Goal: Task Accomplishment & Management: Manage account settings

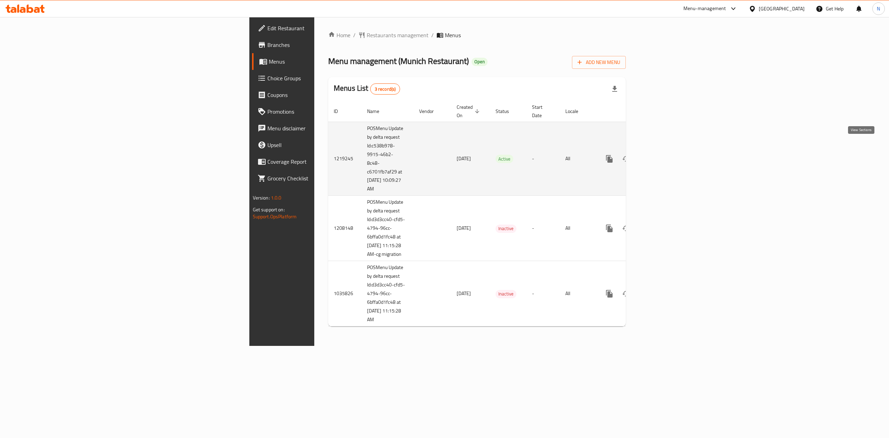
click at [664, 155] on icon "enhanced table" at bounding box center [659, 159] width 8 height 8
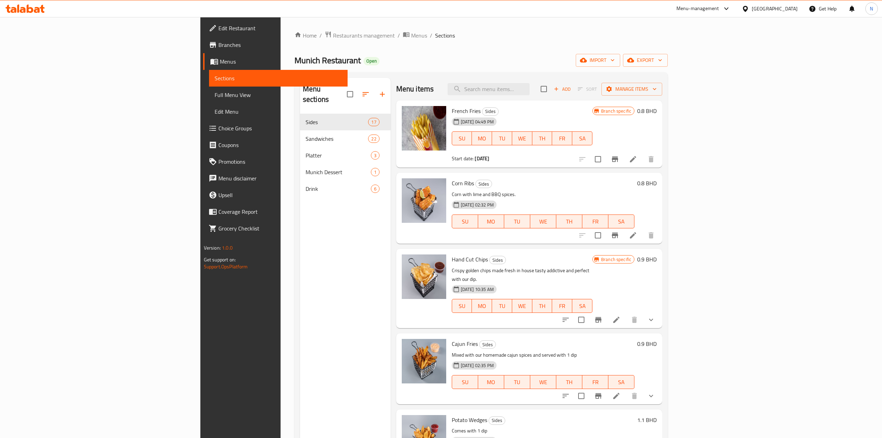
click at [218, 124] on span "Choice Groups" at bounding box center [280, 128] width 124 height 8
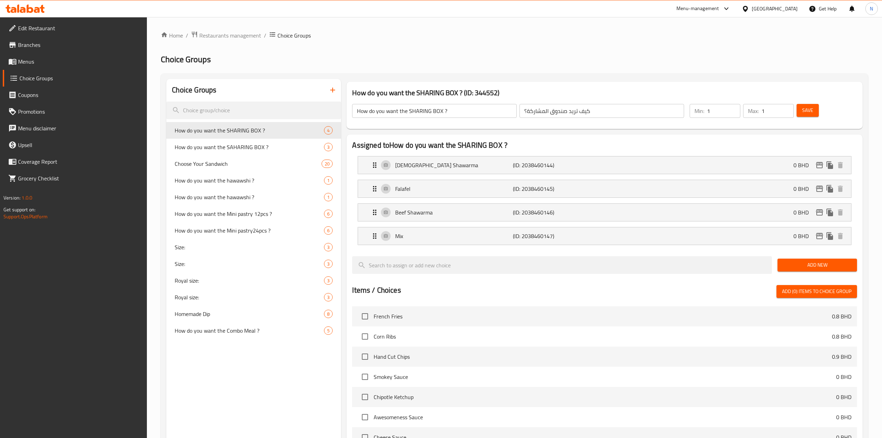
click at [268, 374] on div "Choice Groups How do you want the SHARING BOX ? 4 How do you want the SAHARING …" at bounding box center [253, 351] width 175 height 544
click at [45, 63] on span "Menus" at bounding box center [80, 61] width 124 height 8
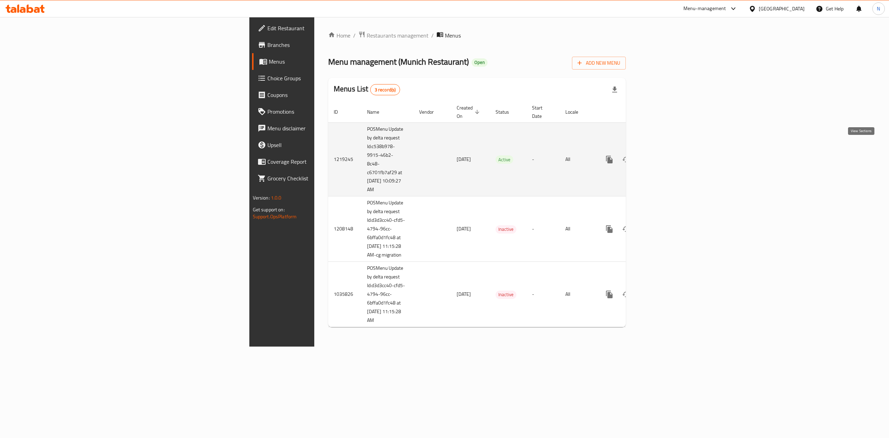
click at [664, 155] on icon "enhanced table" at bounding box center [659, 159] width 8 height 8
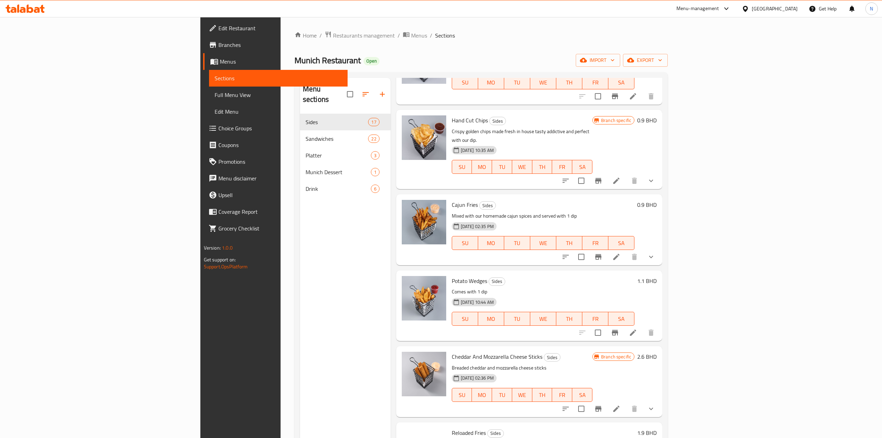
scroll to position [278, 0]
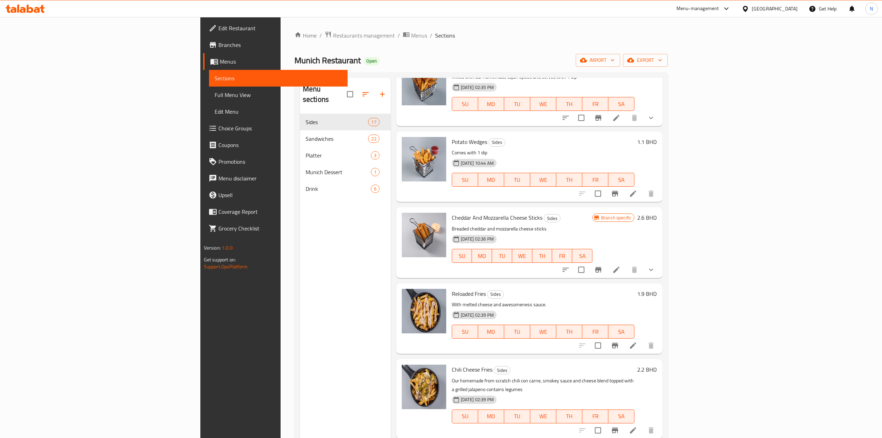
click at [663, 270] on div "Menu items Add Sort Manage items French Fries Sides 30-10-2024 04:49 PM SU MO T…" at bounding box center [527, 297] width 272 height 438
click at [660, 266] on button "show more" at bounding box center [651, 269] width 17 height 17
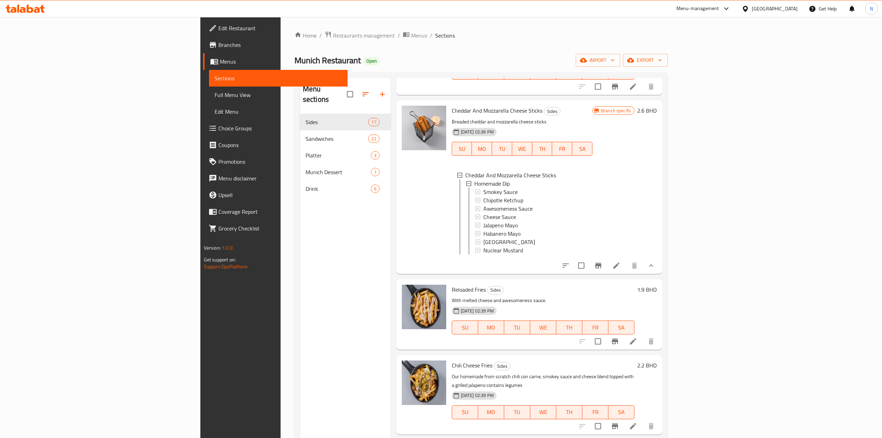
scroll to position [370, 0]
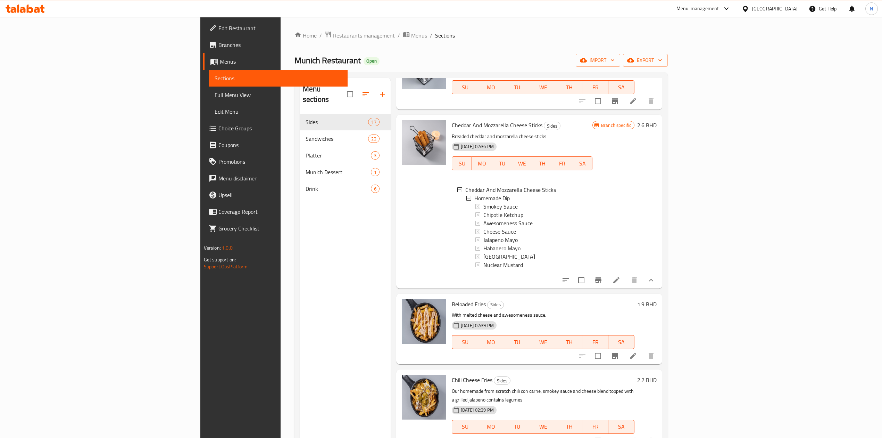
drag, startPoint x: 287, startPoint y: 359, endPoint x: 297, endPoint y: 361, distance: 10.3
click at [300, 359] on div "Menu sections Sides 17 Sandwiches 22 Platter 3 Munich Dessert 1 Drink 6" at bounding box center [345, 297] width 91 height 438
click at [621, 280] on icon at bounding box center [616, 280] width 8 height 8
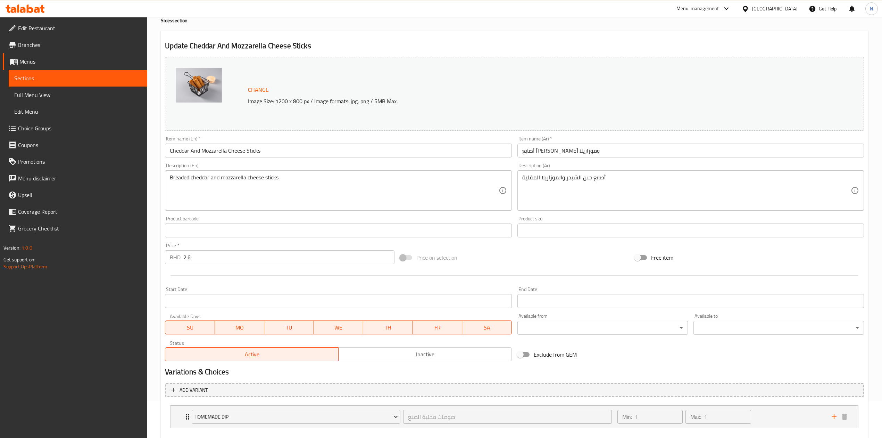
scroll to position [75, 0]
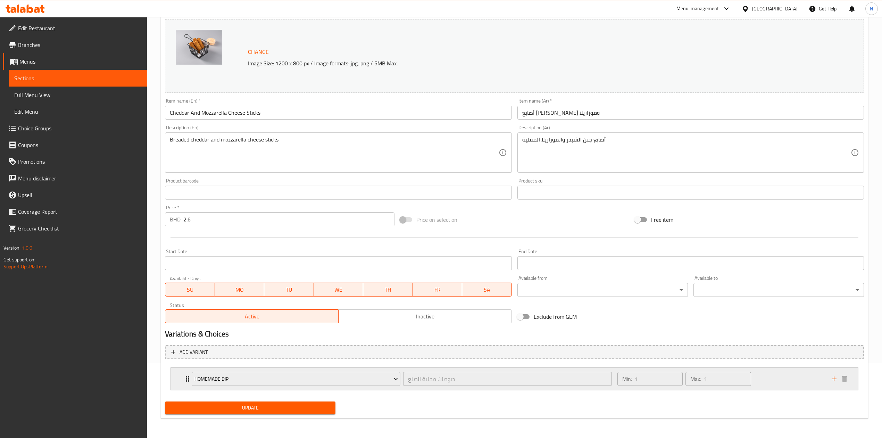
click at [183, 381] on icon "Expand" at bounding box center [187, 378] width 8 height 8
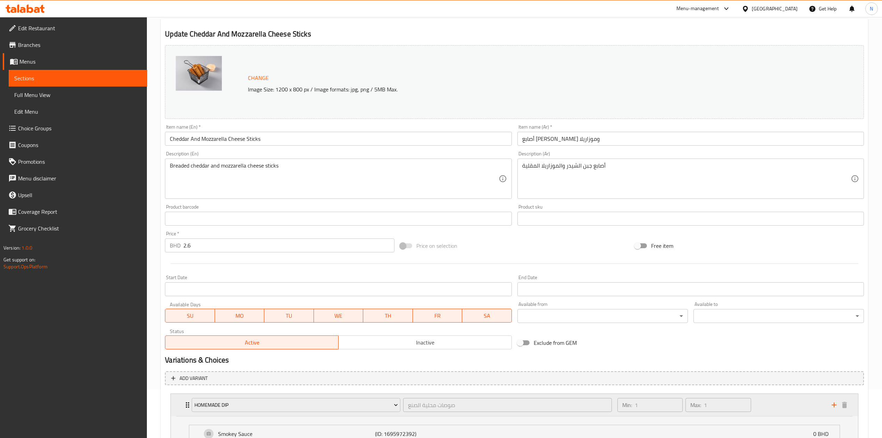
scroll to position [0, 0]
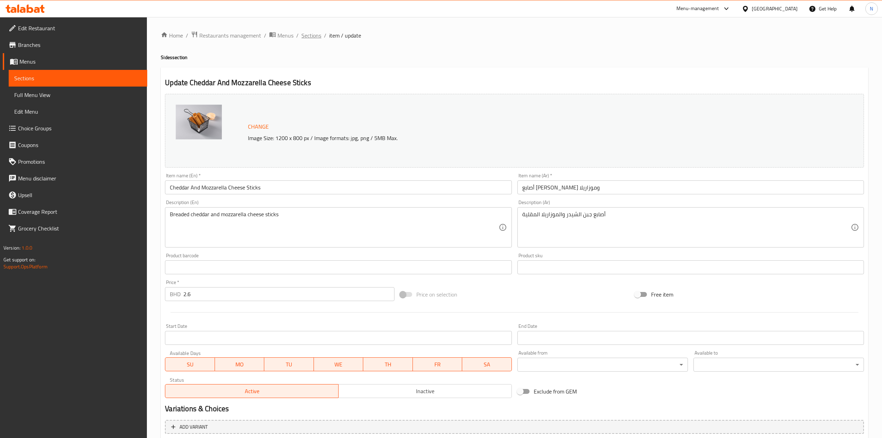
click at [319, 35] on span "Sections" at bounding box center [311, 35] width 20 height 8
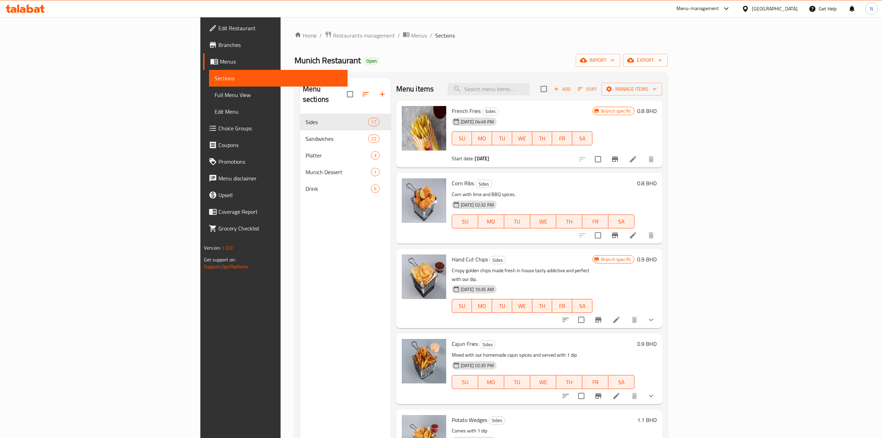
click at [668, 68] on div "Home / Restaurants management / Menus / Sections Munich Restaurant Open import …" at bounding box center [481, 276] width 373 height 490
click at [662, 64] on span "export" at bounding box center [646, 60] width 34 height 9
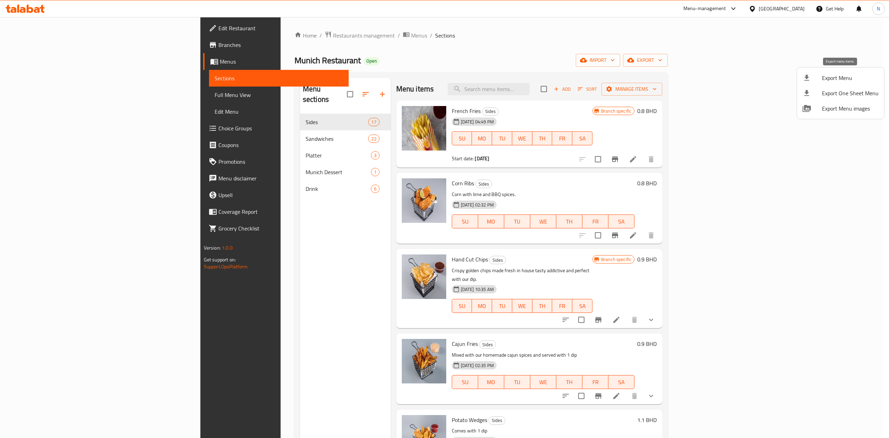
click at [821, 78] on div at bounding box center [812, 78] width 19 height 8
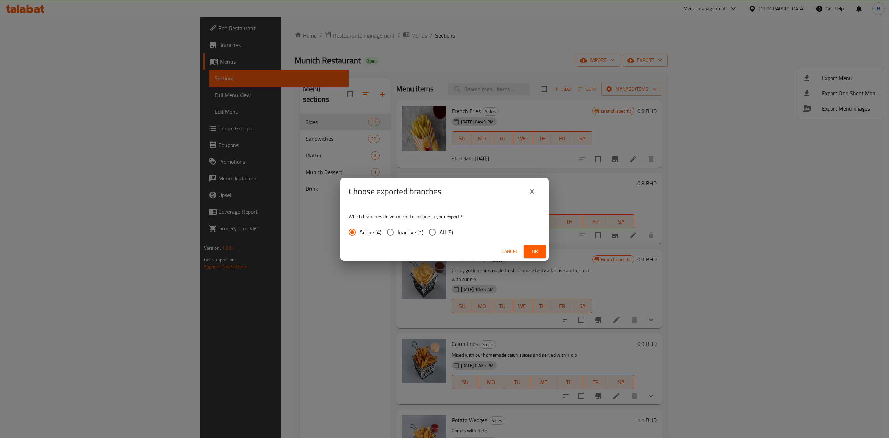
click at [429, 229] on input "All (5)" at bounding box center [432, 232] width 15 height 15
radio input "true"
click at [532, 256] on button "Ok" at bounding box center [535, 251] width 22 height 13
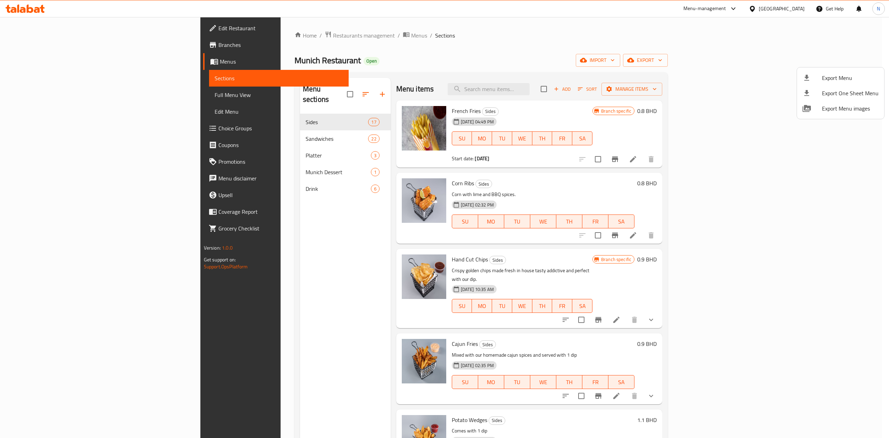
click at [285, 300] on div at bounding box center [444, 219] width 889 height 438
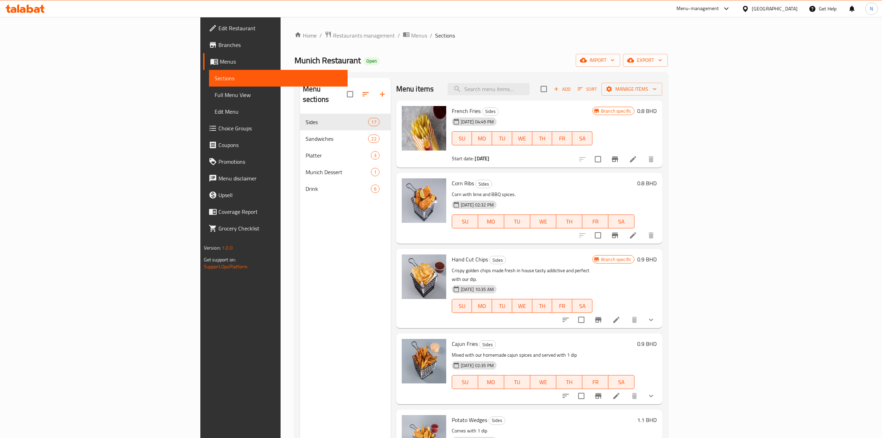
click at [626, 313] on li at bounding box center [616, 319] width 19 height 13
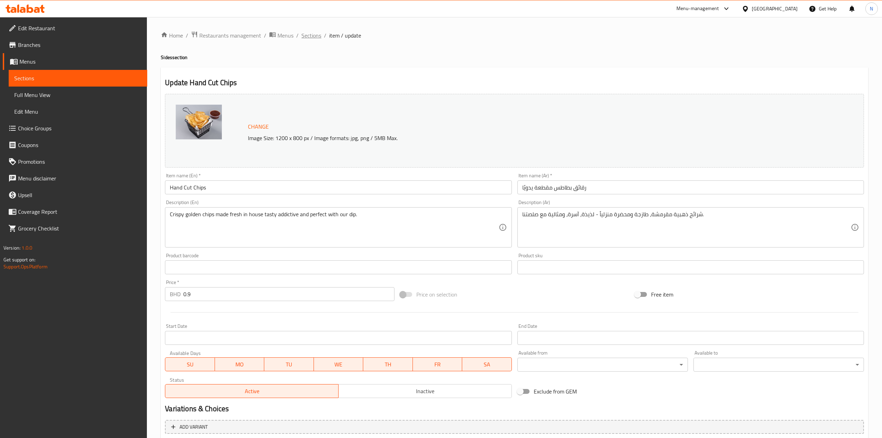
click at [301, 38] on span "Sections" at bounding box center [311, 35] width 20 height 8
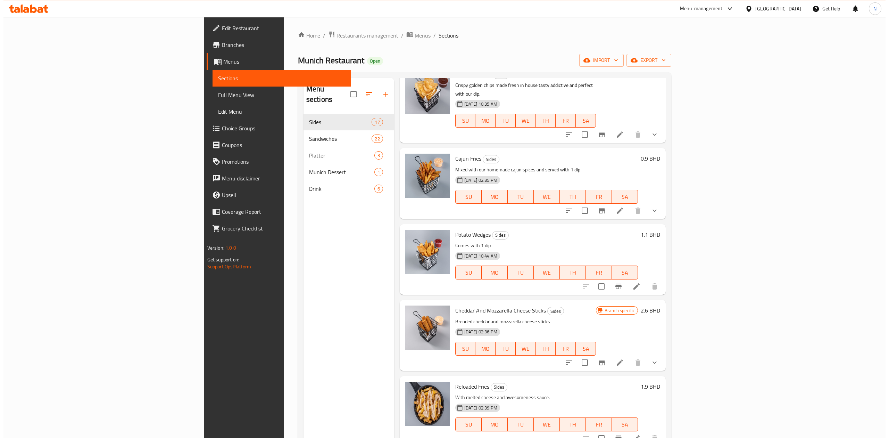
scroll to position [370, 0]
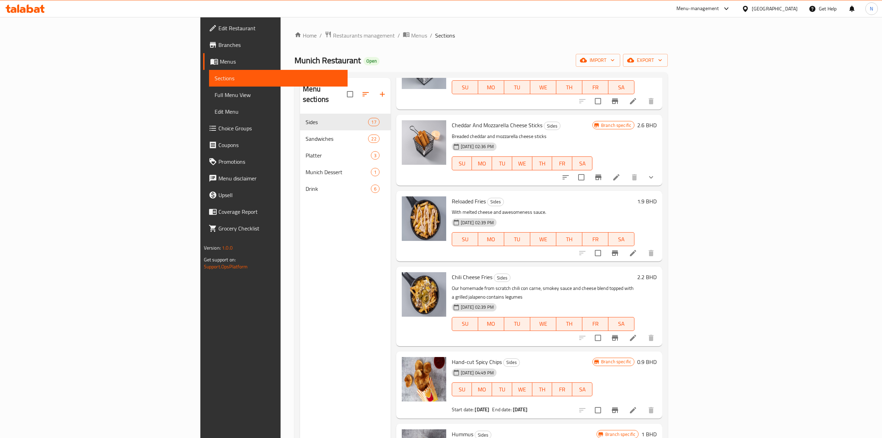
click at [626, 174] on li at bounding box center [616, 177] width 19 height 13
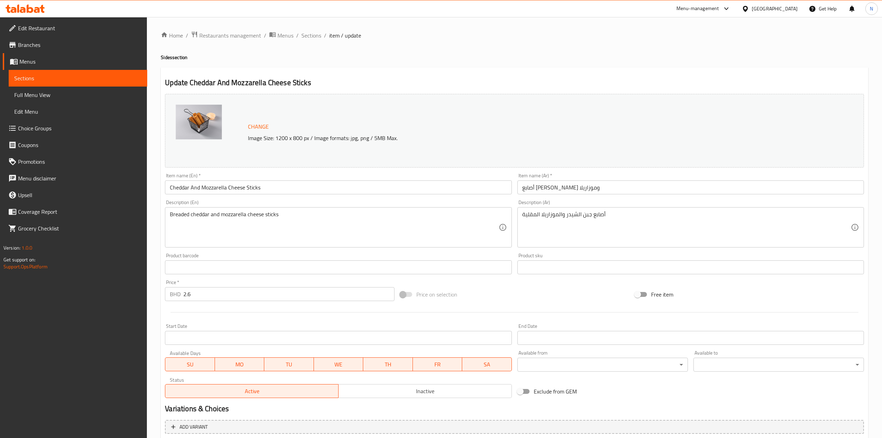
click at [320, 41] on div "Home / Restaurants management / Menus / Sections / item / update Sides section …" at bounding box center [514, 264] width 707 height 467
click at [317, 38] on span "Sections" at bounding box center [311, 35] width 20 height 8
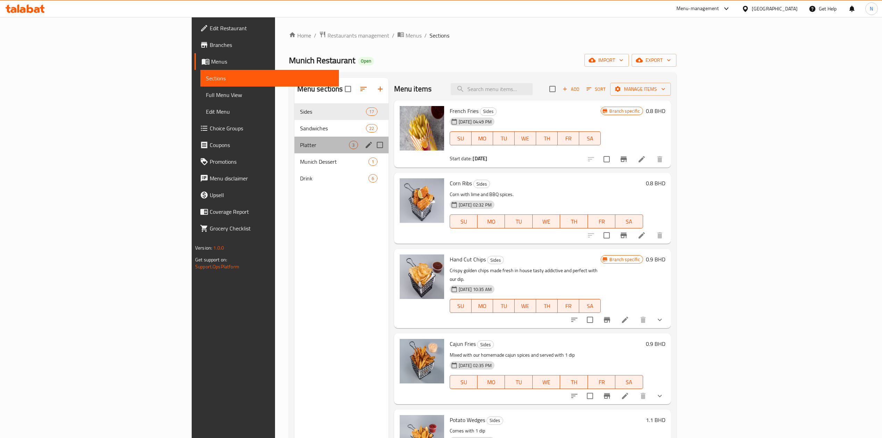
click at [295, 138] on div "Platter 3" at bounding box center [342, 144] width 94 height 17
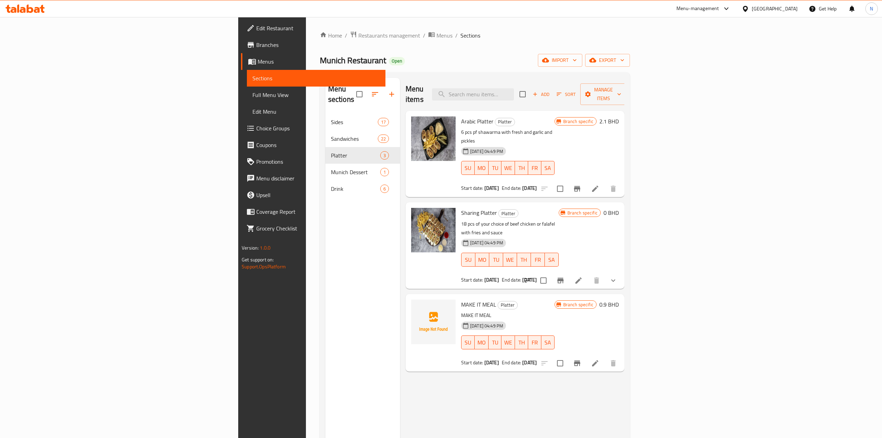
click at [622, 272] on button "show more" at bounding box center [613, 280] width 17 height 17
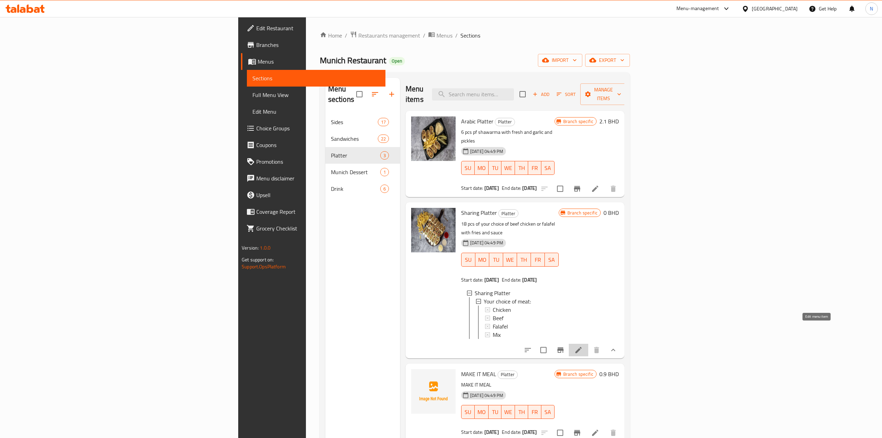
click at [583, 346] on icon at bounding box center [578, 350] width 8 height 8
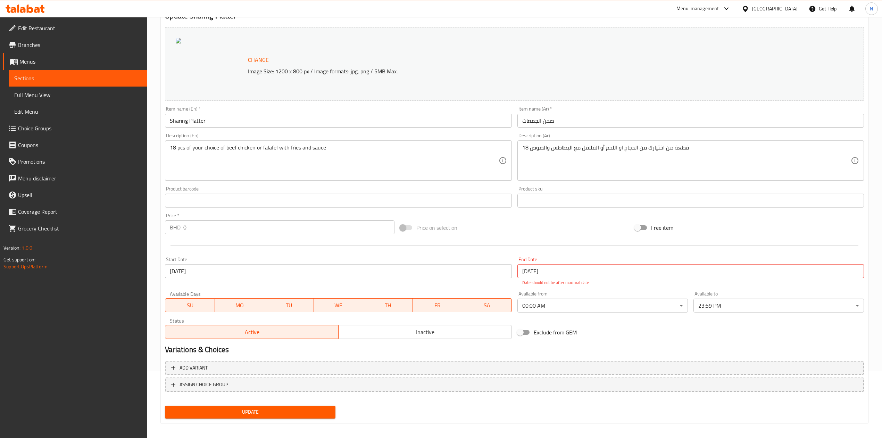
scroll to position [70, 0]
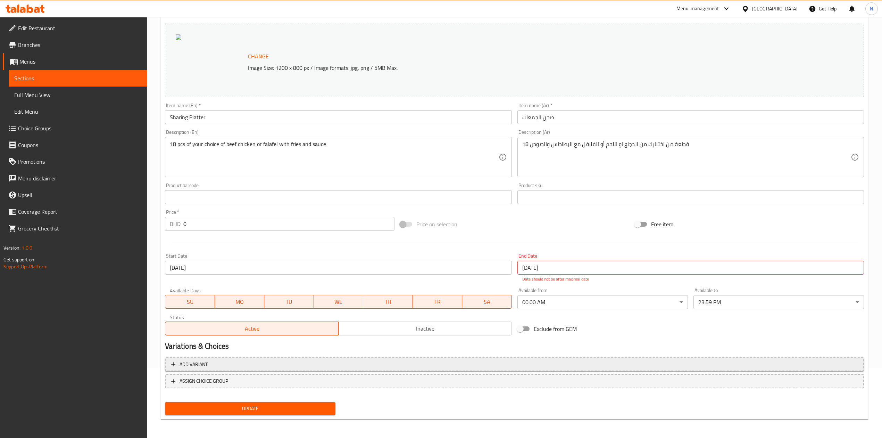
click at [439, 366] on span "Add variant" at bounding box center [514, 364] width 687 height 9
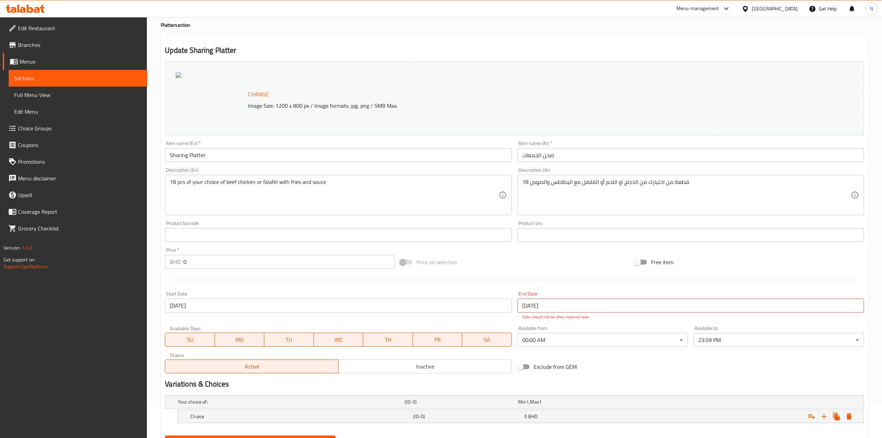
scroll to position [0, 0]
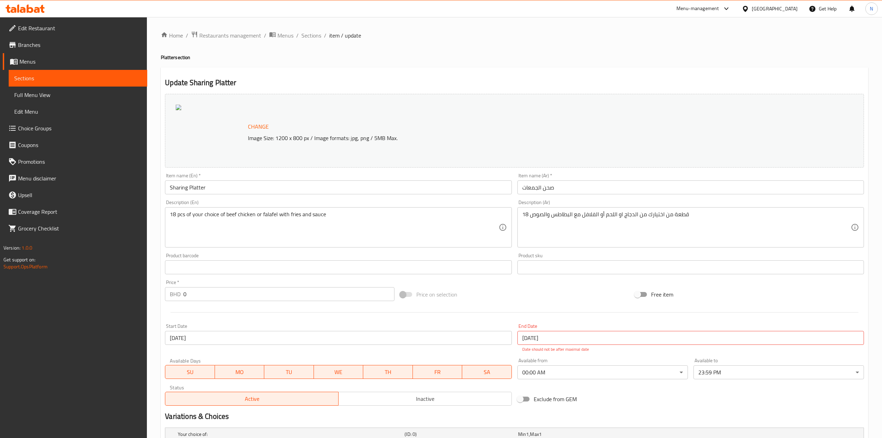
click at [312, 45] on div "Home / Restaurants management / Menus / Sections / item / update Platter sectio…" at bounding box center [514, 260] width 707 height 459
click at [312, 39] on span "Sections" at bounding box center [311, 35] width 20 height 8
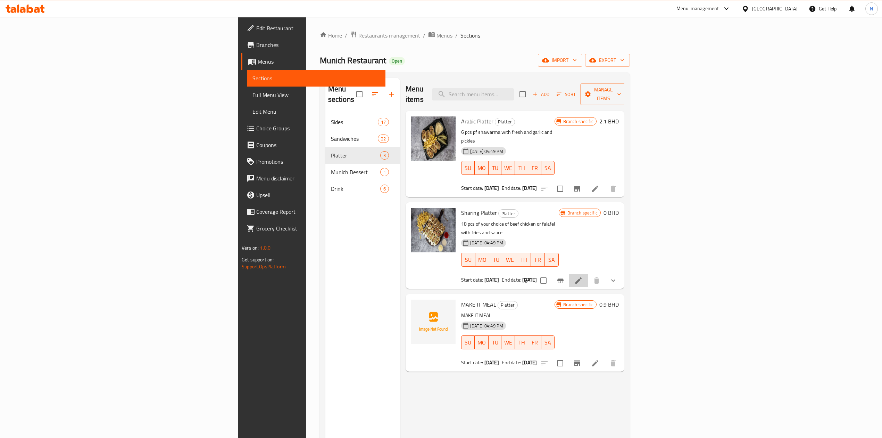
click at [588, 274] on li at bounding box center [578, 280] width 19 height 13
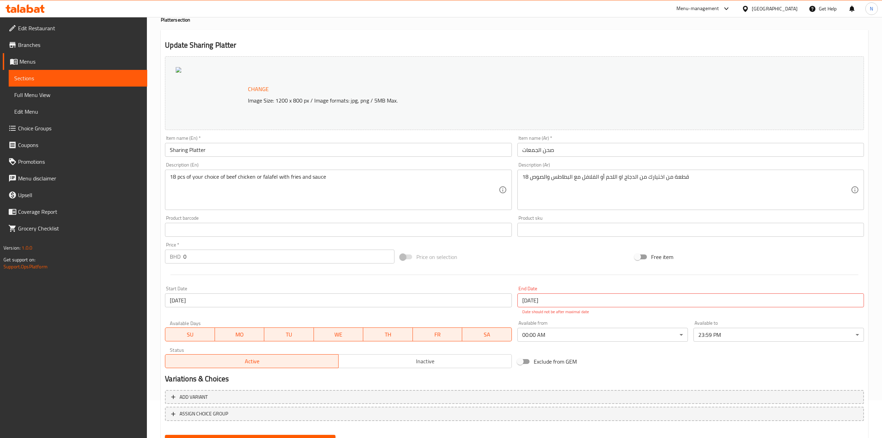
scroll to position [70, 0]
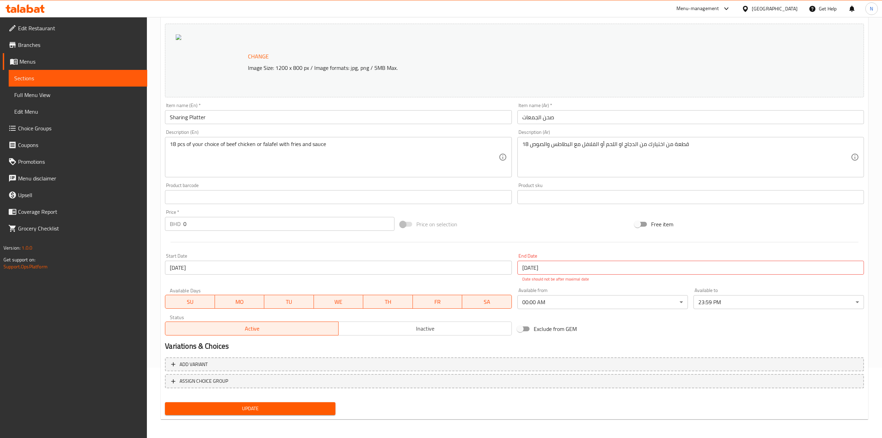
click at [661, 326] on div "Exclude from GEM" at bounding box center [632, 328] width 235 height 19
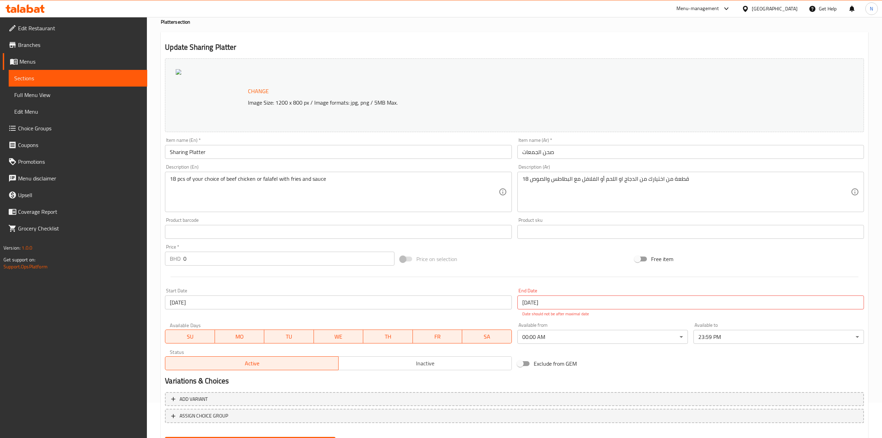
scroll to position [0, 0]
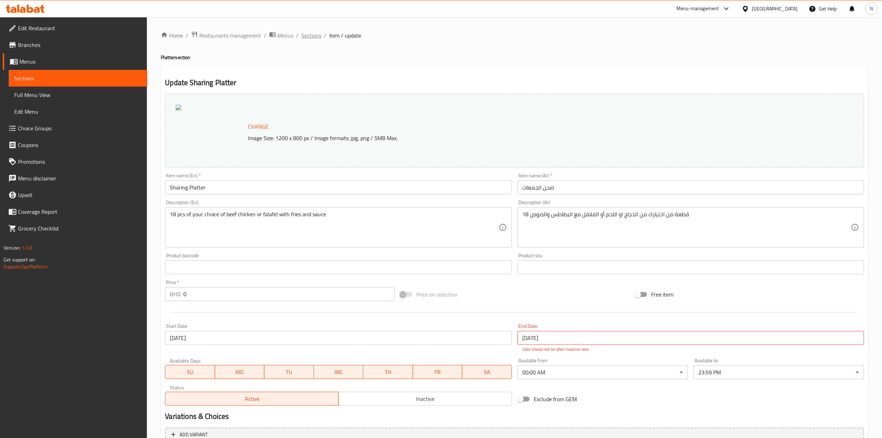
click at [301, 31] on span "Sections" at bounding box center [311, 35] width 20 height 8
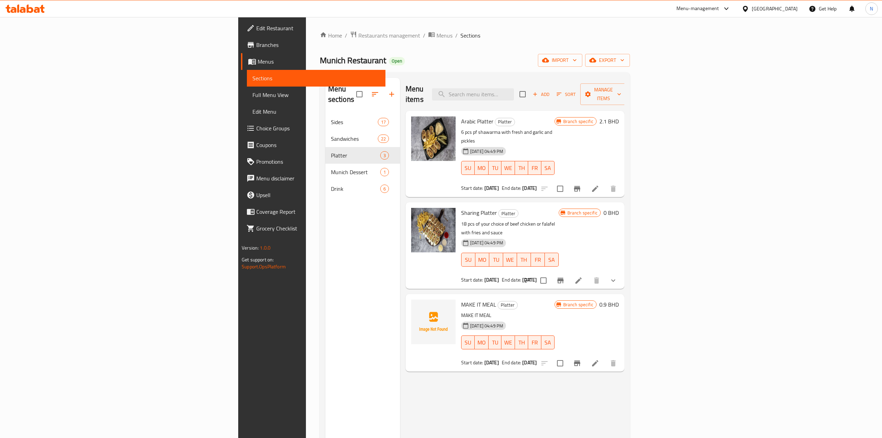
click at [630, 257] on div "Menu sections Sides 17 Sandwiches 22 Platter 3 Munich Dessert 1 Drink 6 Menu it…" at bounding box center [475, 296] width 310 height 449
click at [622, 272] on button "show more" at bounding box center [613, 280] width 17 height 17
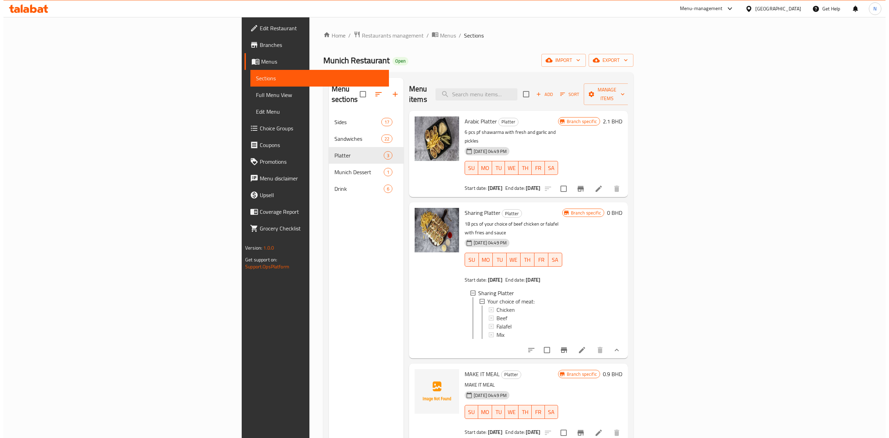
scroll to position [1, 0]
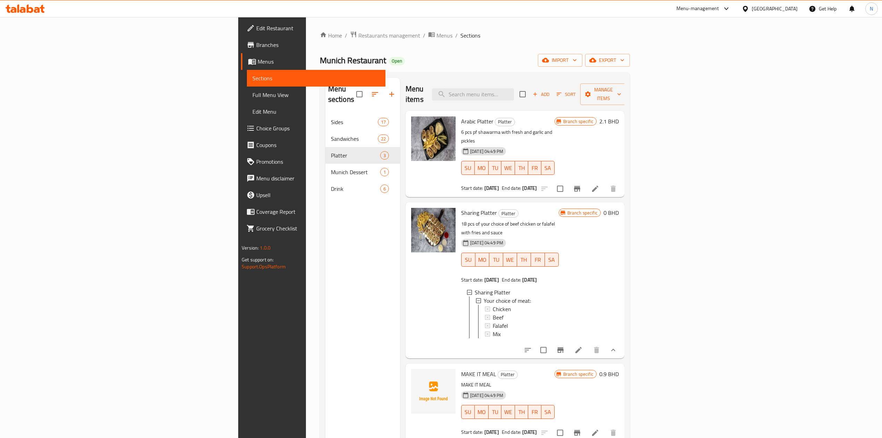
click at [555, 380] on p "MAKE IT MEAL" at bounding box center [507, 384] width 93 height 9
click at [583, 346] on icon at bounding box center [578, 350] width 8 height 8
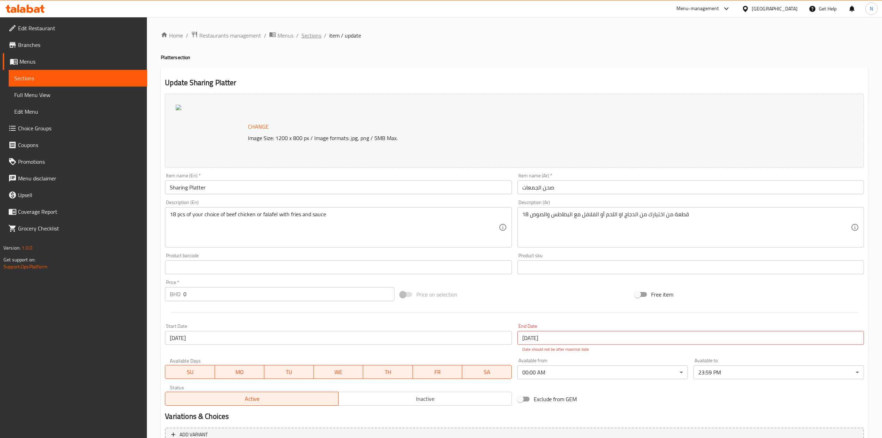
click at [310, 34] on span "Sections" at bounding box center [311, 35] width 20 height 8
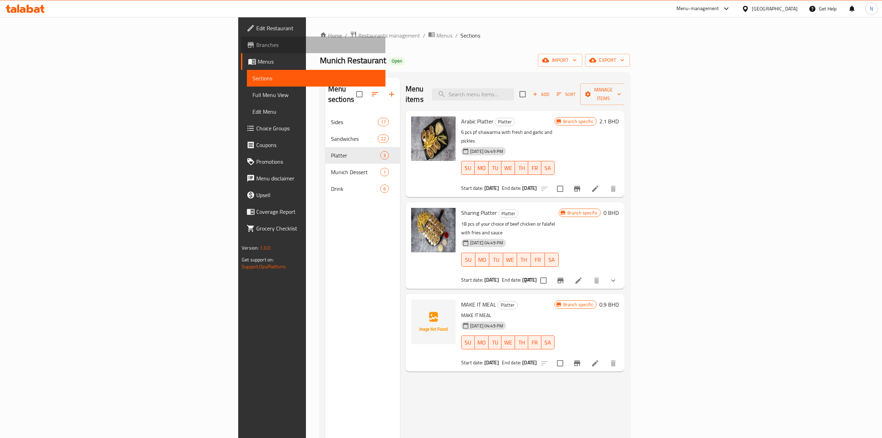
click at [241, 39] on link "Branches" at bounding box center [313, 44] width 144 height 17
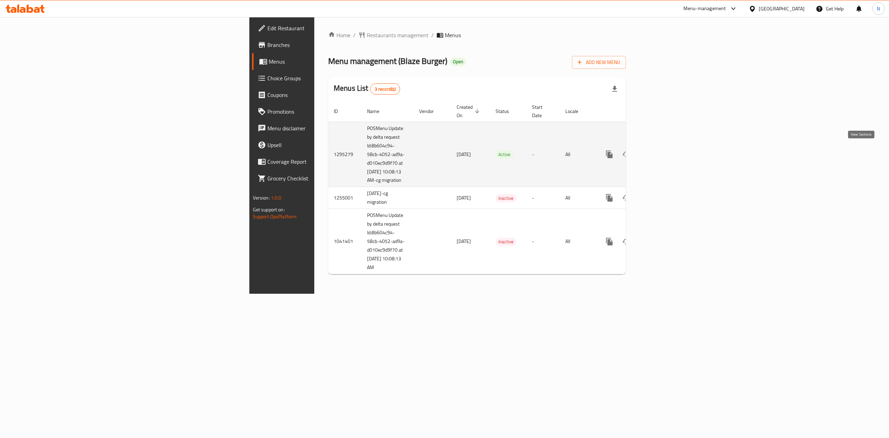
click at [664, 150] on icon "enhanced table" at bounding box center [659, 154] width 8 height 8
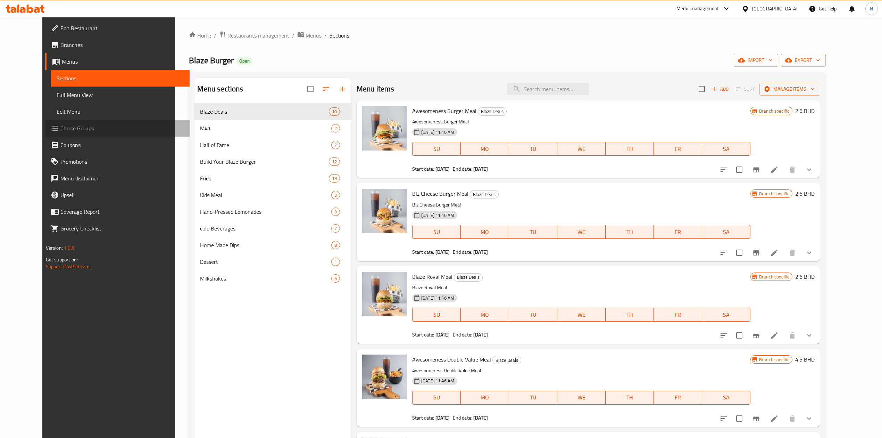
click at [60, 126] on span "Choice Groups" at bounding box center [122, 128] width 124 height 8
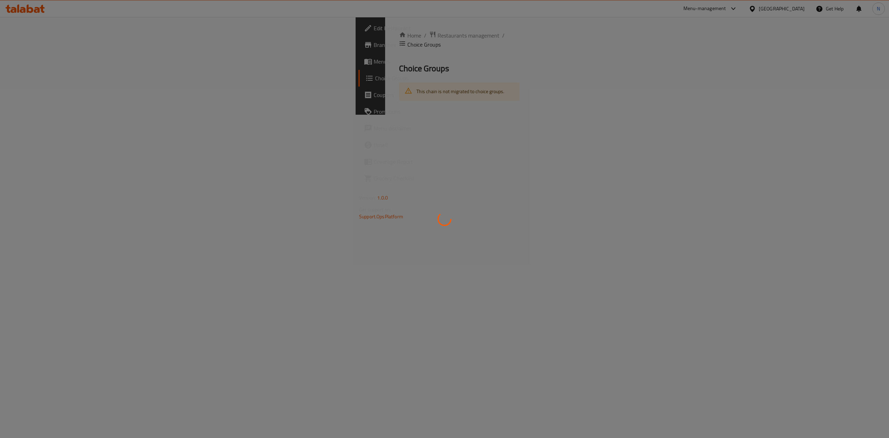
click at [254, 371] on div at bounding box center [444, 219] width 889 height 438
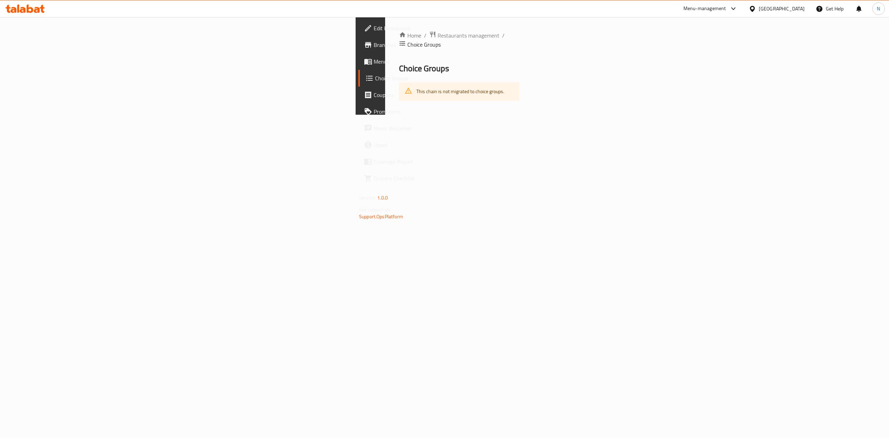
drag, startPoint x: 530, startPoint y: 433, endPoint x: 530, endPoint y: 438, distance: 5.2
click at [530, 437] on html "​ Menu-management [GEOGRAPHIC_DATA] Get Help N Edit Restaurant Branches Menus C…" at bounding box center [444, 219] width 889 height 438
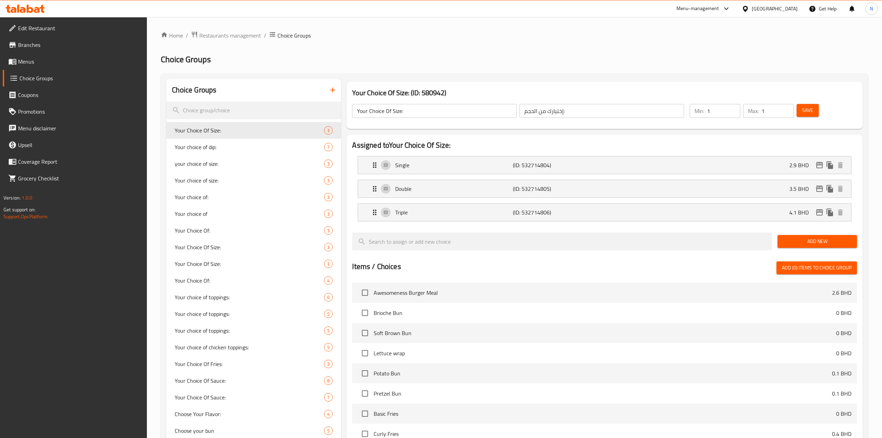
click at [656, 54] on h2 "Choice Groups" at bounding box center [514, 59] width 707 height 11
click at [44, 56] on link "Menus" at bounding box center [75, 61] width 144 height 17
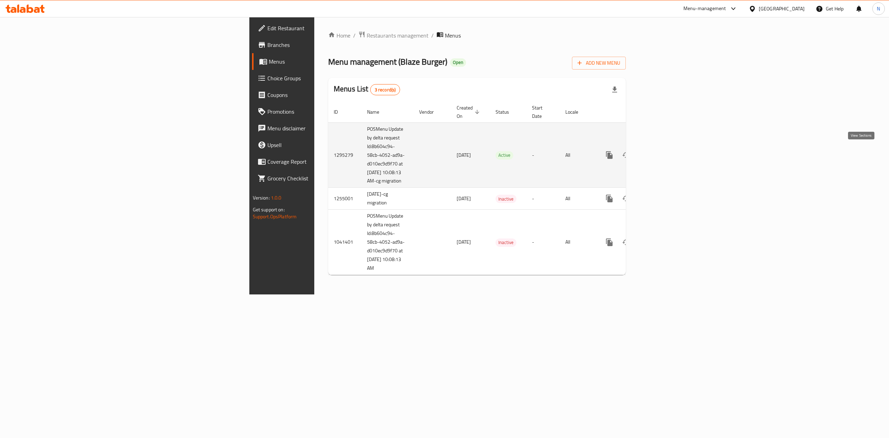
click at [668, 155] on link "enhanced table" at bounding box center [659, 155] width 17 height 17
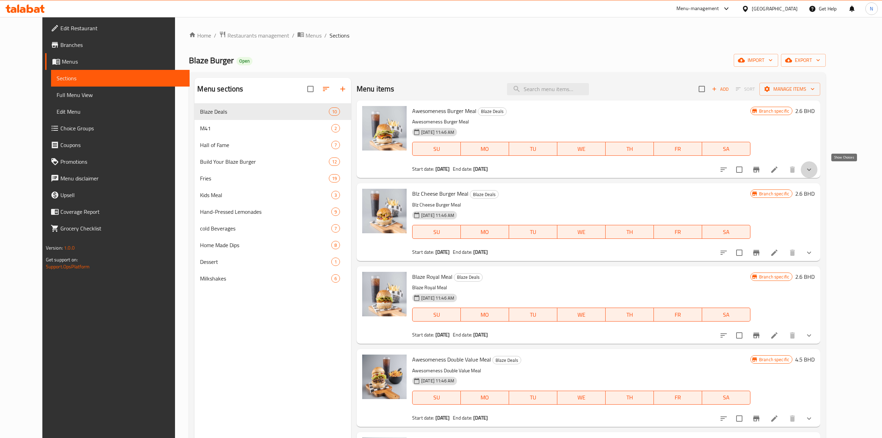
click at [813, 172] on icon "show more" at bounding box center [809, 169] width 8 height 8
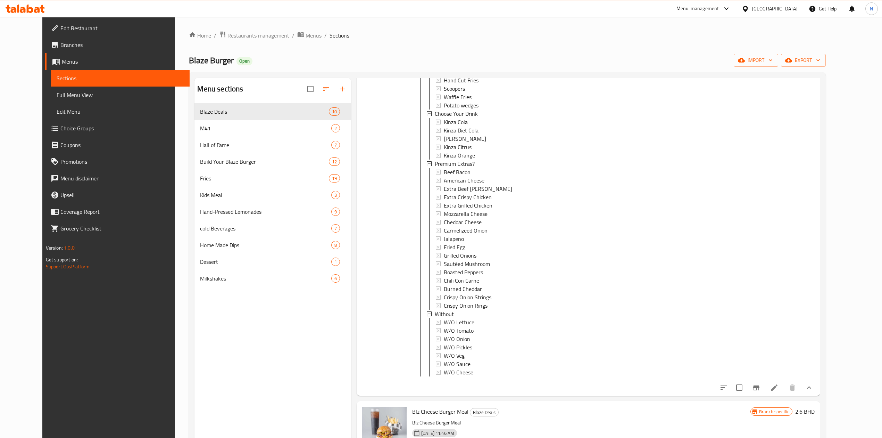
scroll to position [417, 0]
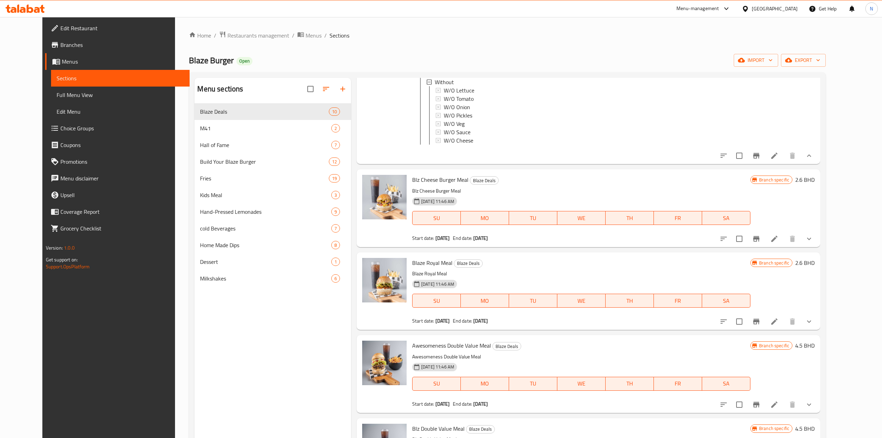
click at [818, 241] on button "show more" at bounding box center [809, 238] width 17 height 17
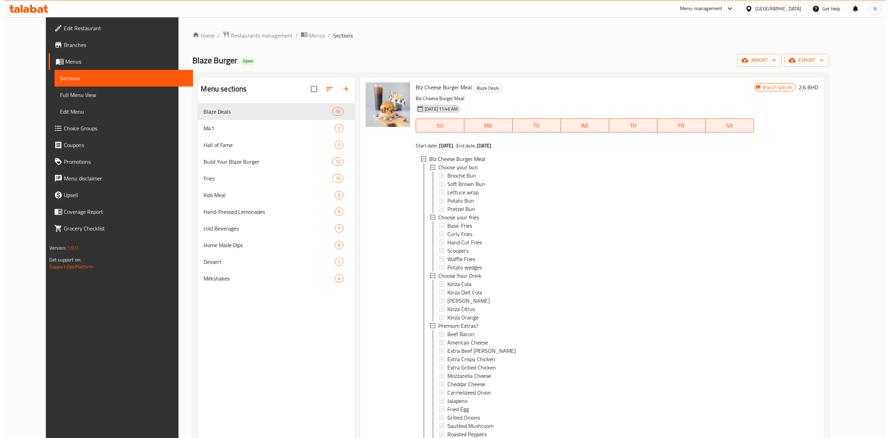
scroll to position [741, 0]
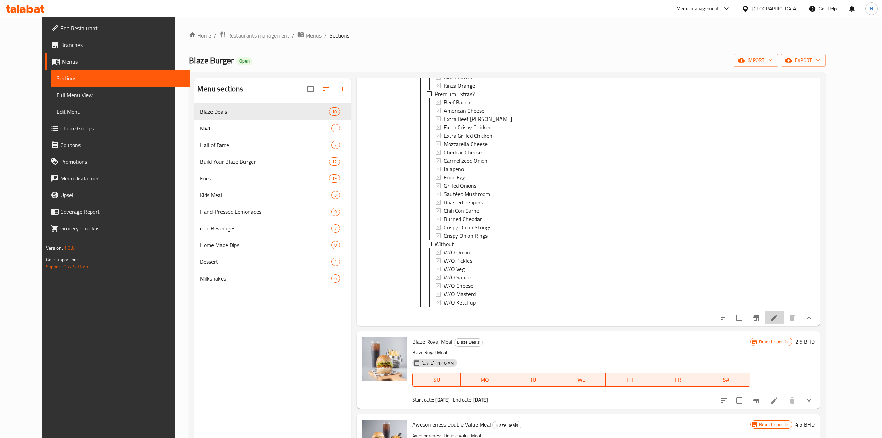
click at [784, 324] on li at bounding box center [774, 317] width 19 height 13
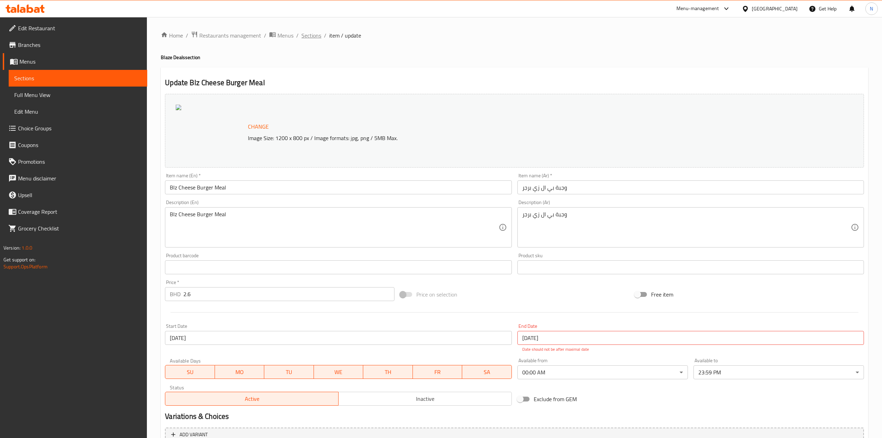
click at [316, 35] on span "Sections" at bounding box center [311, 35] width 20 height 8
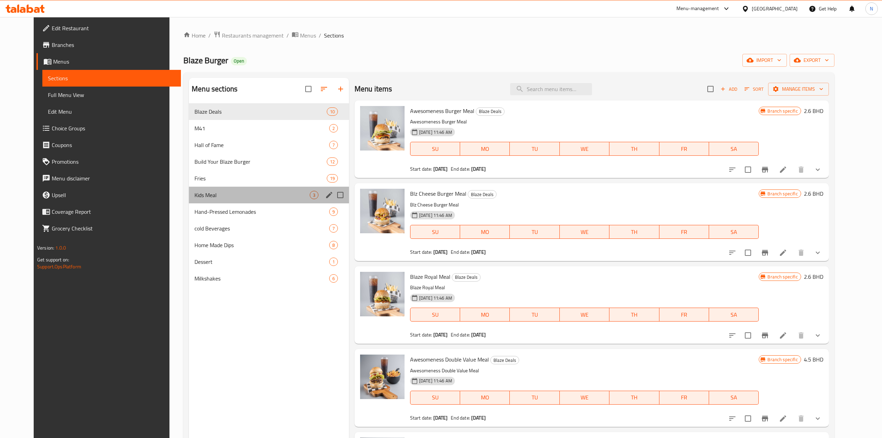
click at [222, 187] on div "Kids Meal 3" at bounding box center [269, 195] width 160 height 17
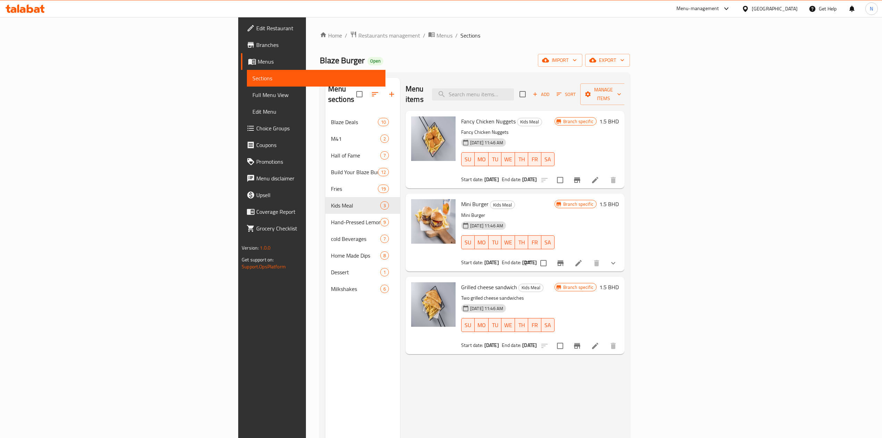
click at [622, 255] on div at bounding box center [571, 263] width 102 height 17
drag, startPoint x: 857, startPoint y: 246, endPoint x: 856, endPoint y: 250, distance: 3.9
click at [622, 255] on button "show more" at bounding box center [613, 263] width 17 height 17
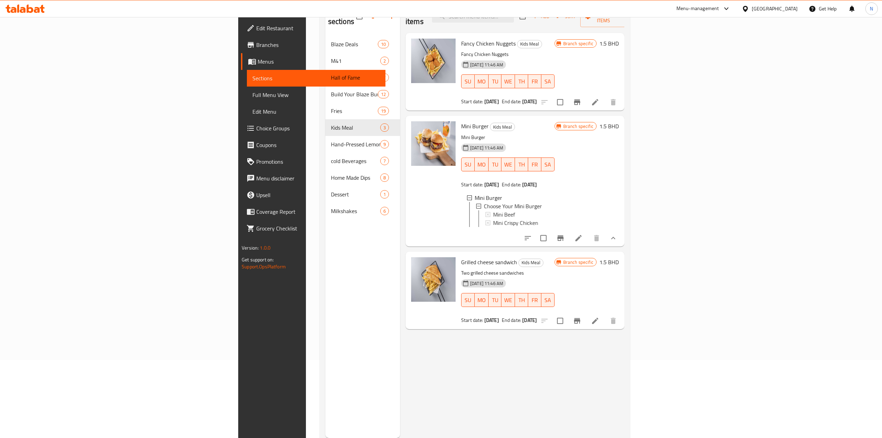
scroll to position [92, 0]
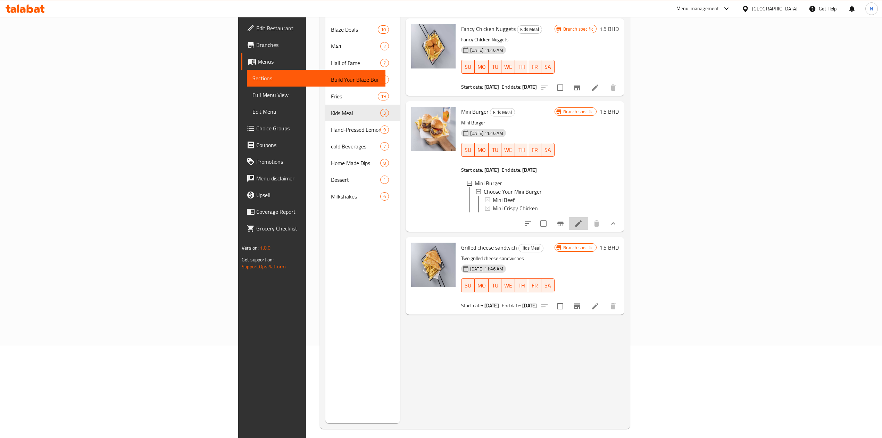
click at [588, 219] on li at bounding box center [578, 223] width 19 height 13
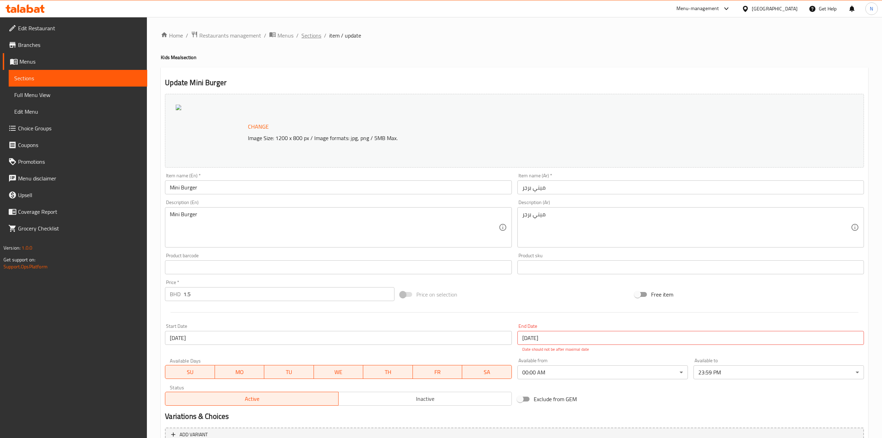
click at [310, 39] on span "Sections" at bounding box center [311, 35] width 20 height 8
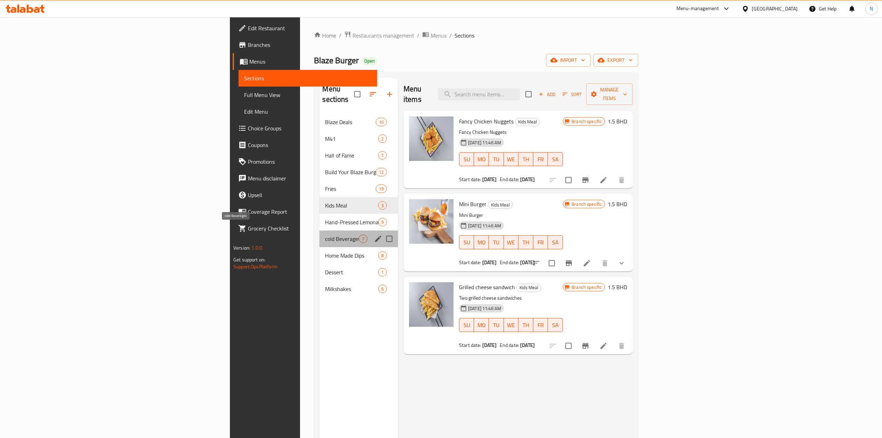
click at [325, 234] on span "cold Beverages" at bounding box center [341, 238] width 33 height 8
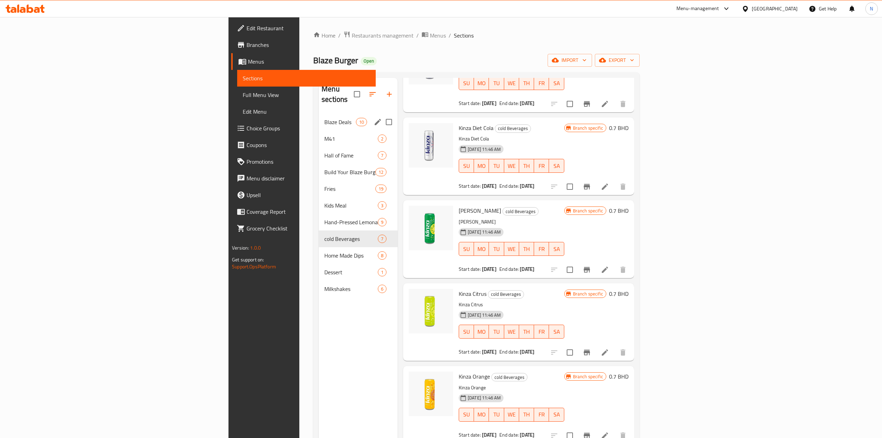
click at [324, 118] on span "Blaze Deals" at bounding box center [340, 122] width 32 height 8
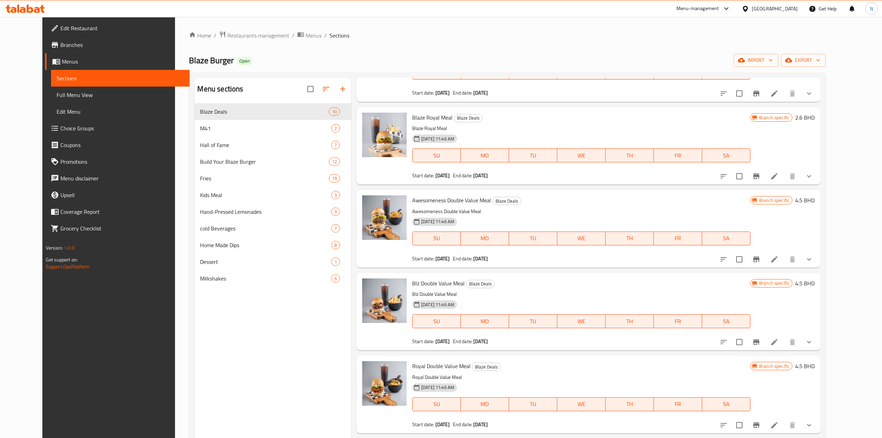
click at [779, 178] on icon at bounding box center [774, 176] width 8 height 8
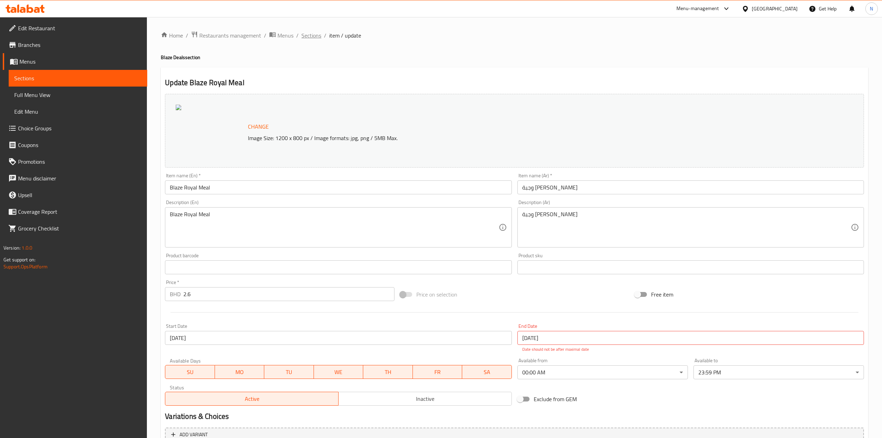
click at [315, 40] on span "Sections" at bounding box center [311, 35] width 20 height 8
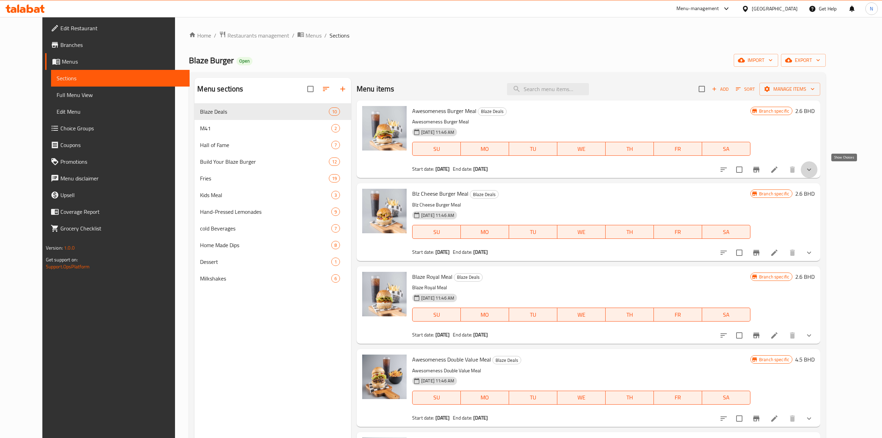
click at [813, 168] on icon "show more" at bounding box center [809, 169] width 8 height 8
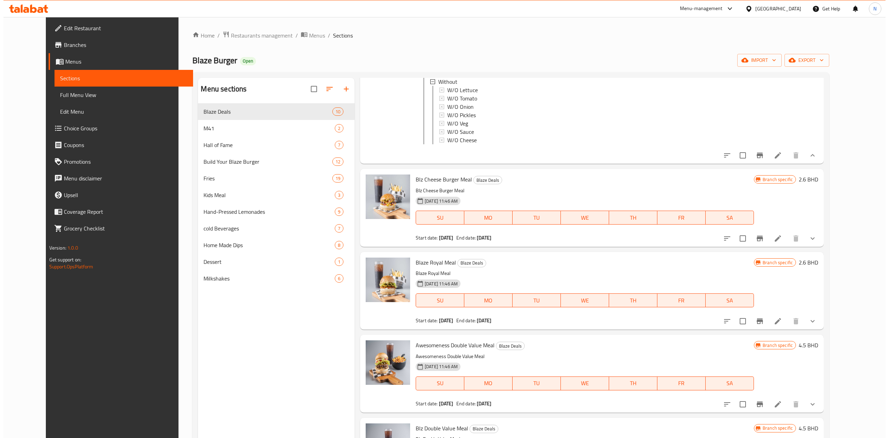
scroll to position [417, 0]
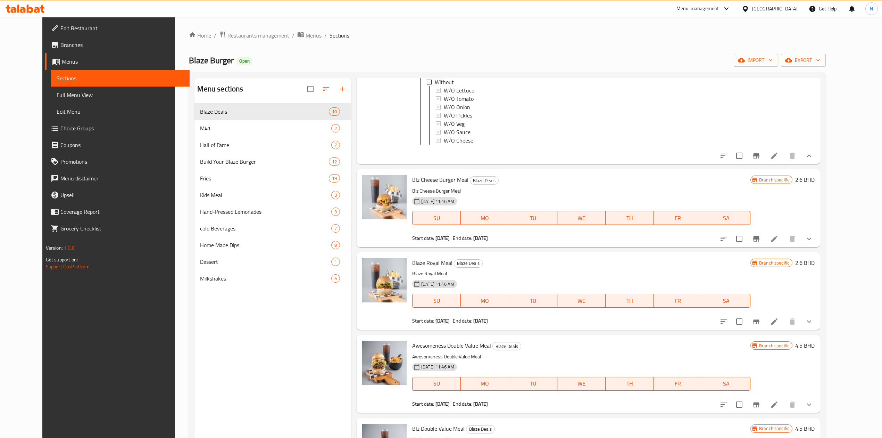
click at [779, 160] on icon at bounding box center [774, 155] width 8 height 8
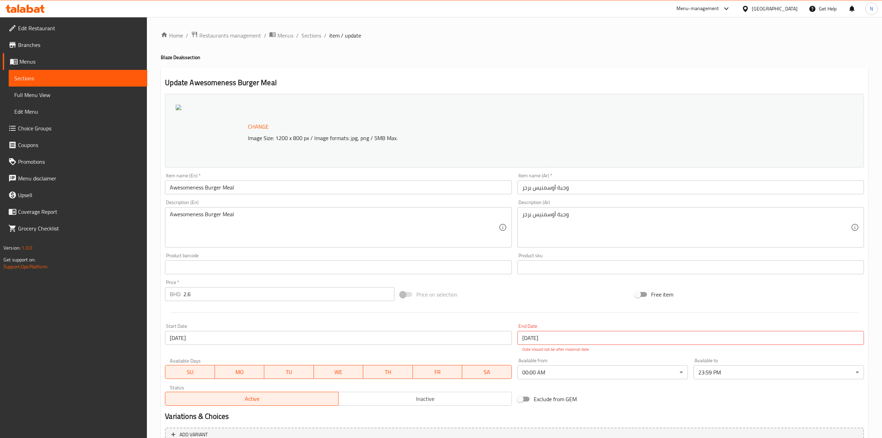
click at [301, 26] on div "Home / Restaurants management / Menus / Sections / item / update Blaze Deals se…" at bounding box center [514, 325] width 735 height 617
click at [306, 32] on span "Sections" at bounding box center [311, 35] width 20 height 8
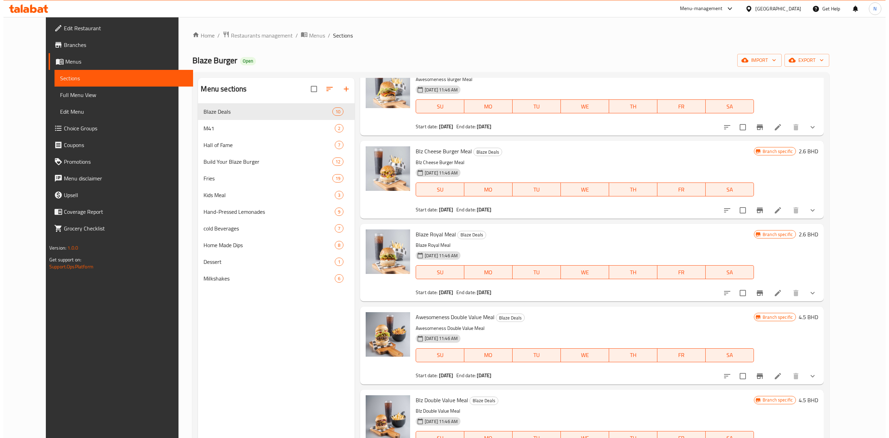
scroll to position [92, 0]
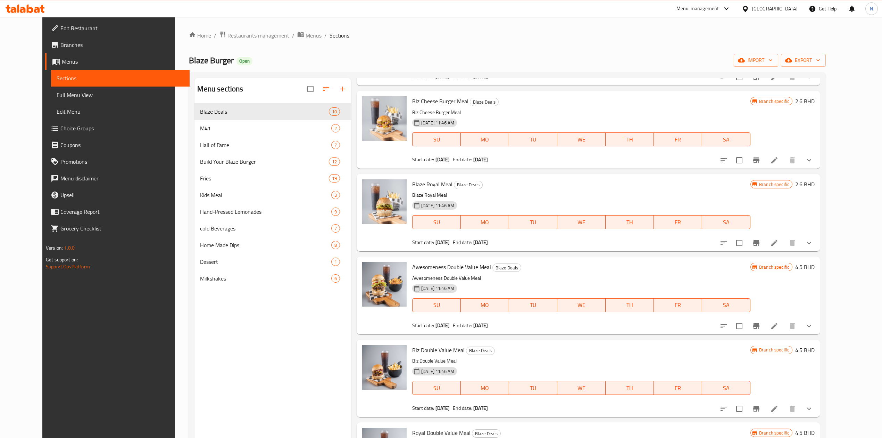
click at [784, 242] on li at bounding box center [774, 243] width 19 height 13
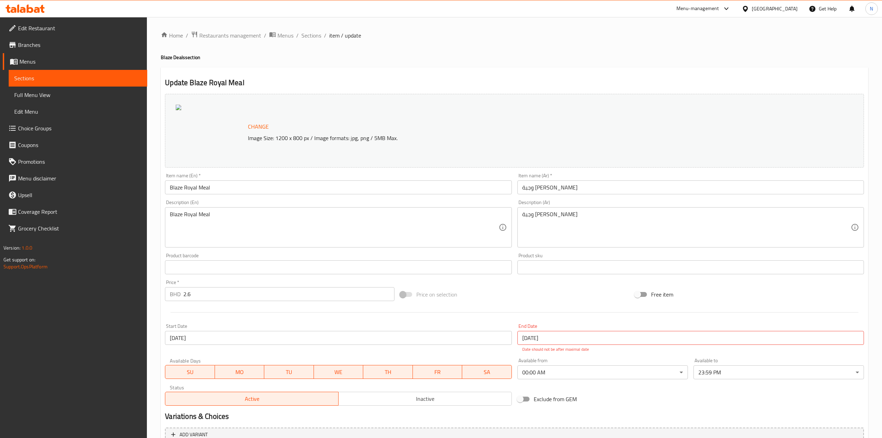
click at [303, 42] on div "Home / Restaurants management / Menus / Sections / item / update Blaze Deals se…" at bounding box center [514, 325] width 707 height 589
click at [308, 35] on span "Sections" at bounding box center [311, 35] width 20 height 8
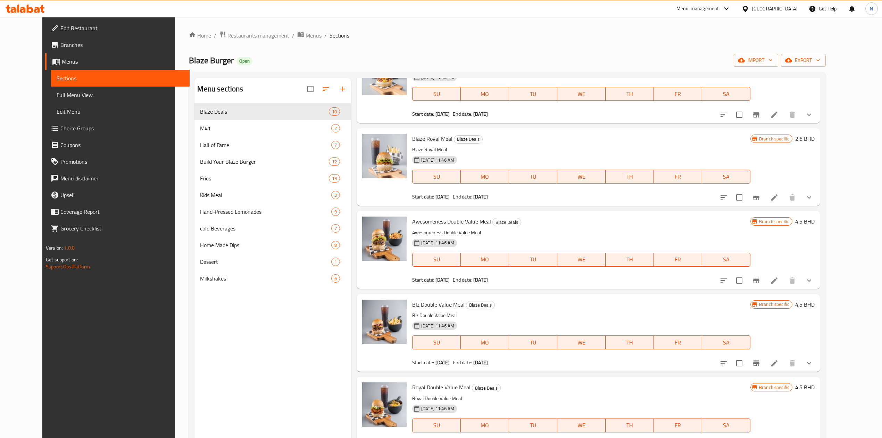
scroll to position [139, 0]
click at [784, 192] on li at bounding box center [774, 196] width 19 height 13
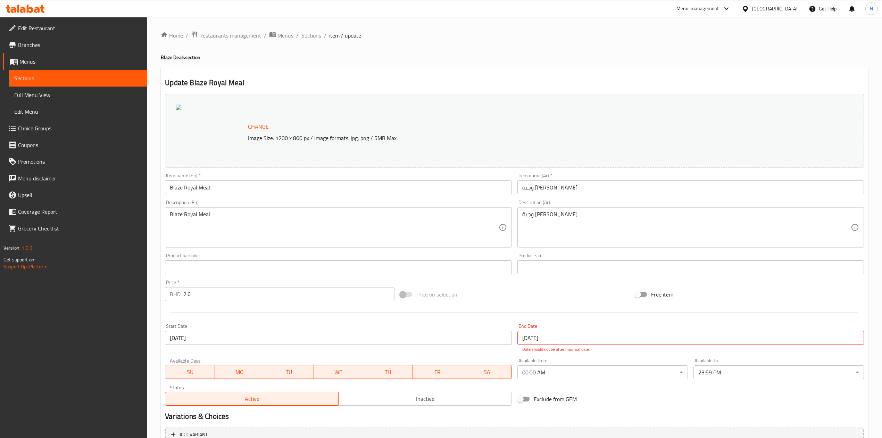
click at [317, 39] on span "Sections" at bounding box center [311, 35] width 20 height 8
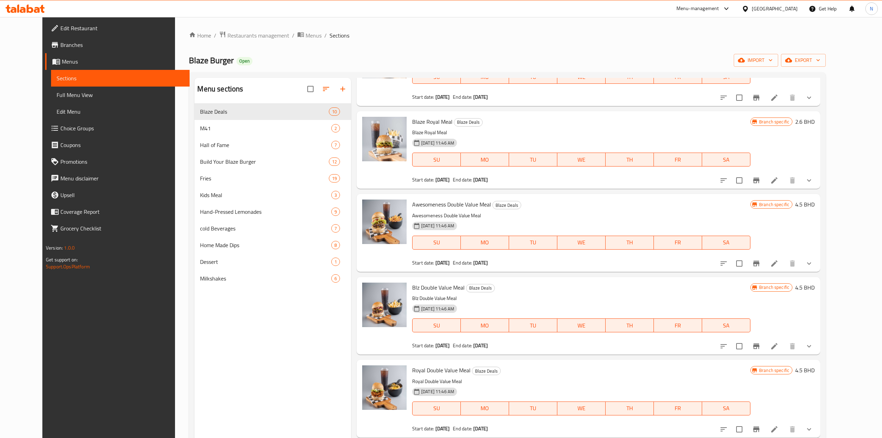
scroll to position [185, 0]
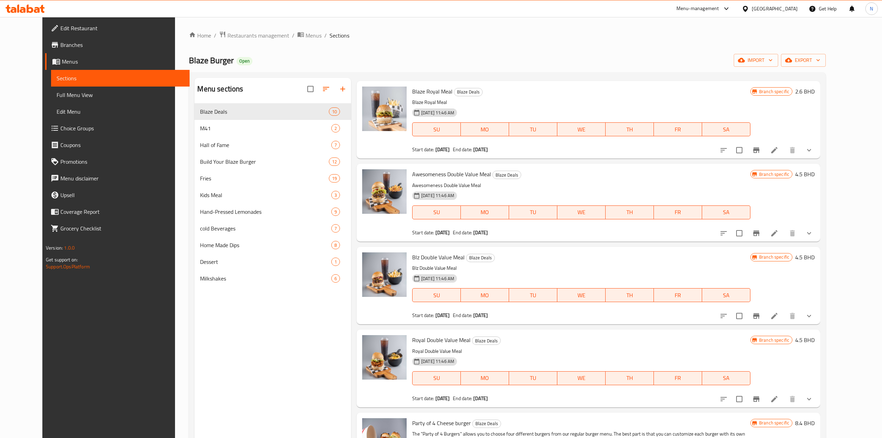
click at [779, 231] on icon at bounding box center [774, 233] width 8 height 8
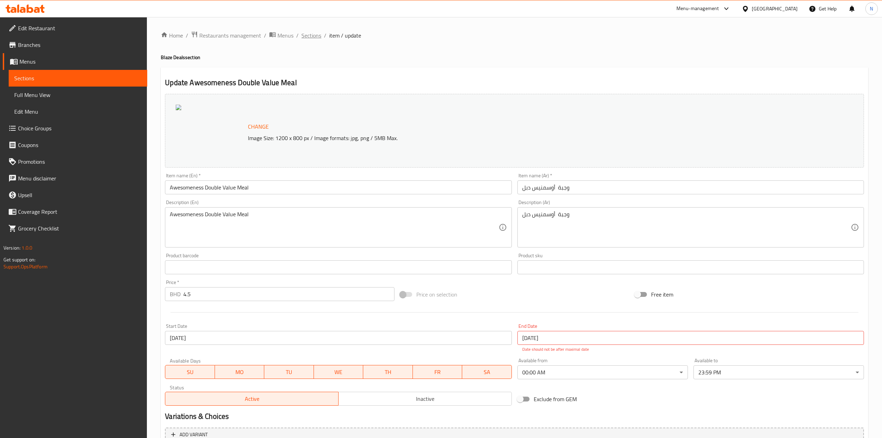
click at [310, 39] on span "Sections" at bounding box center [311, 35] width 20 height 8
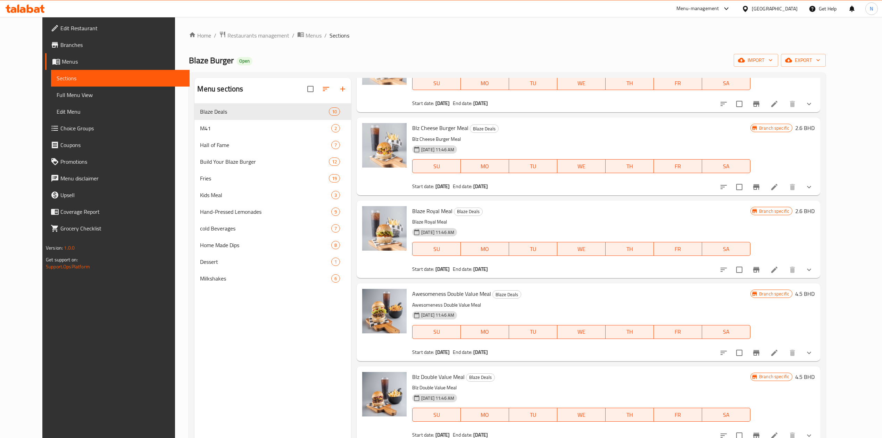
scroll to position [231, 0]
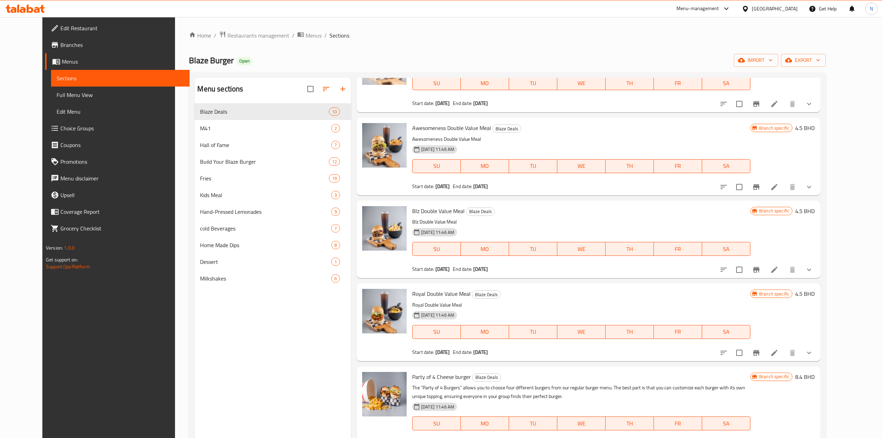
click at [784, 272] on li at bounding box center [774, 269] width 19 height 13
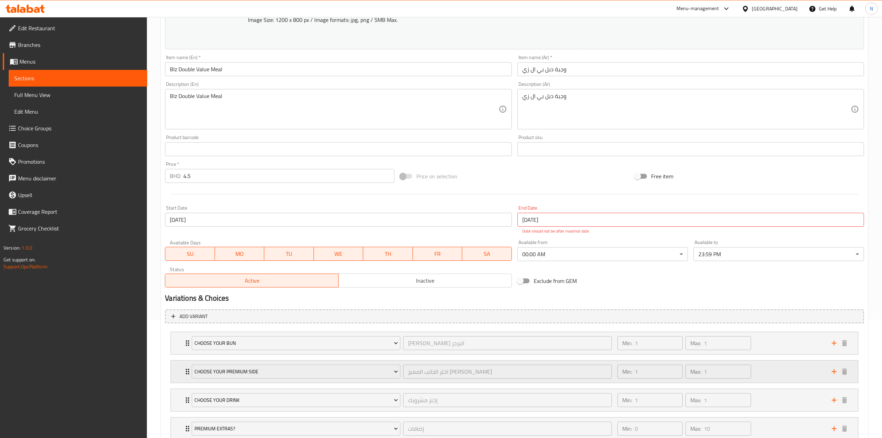
scroll to position [169, 0]
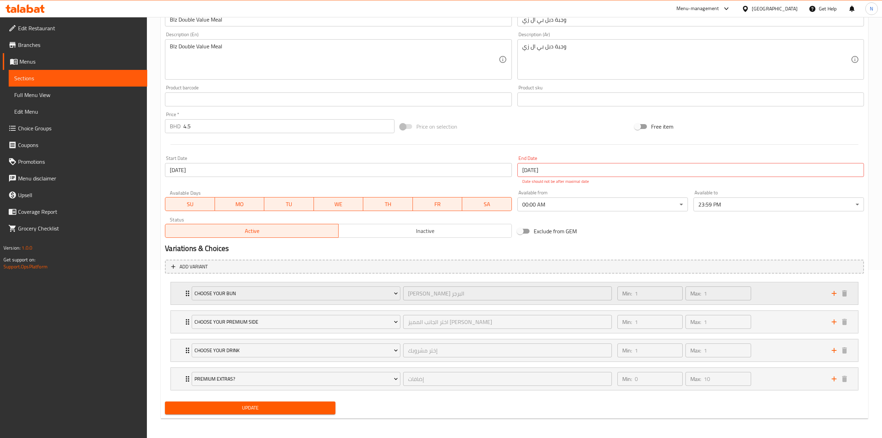
click at [185, 297] on div "Choose your bun اختر خبز البرجر ​ Min: 1 ​ Max: 1 ​" at bounding box center [516, 293] width 666 height 22
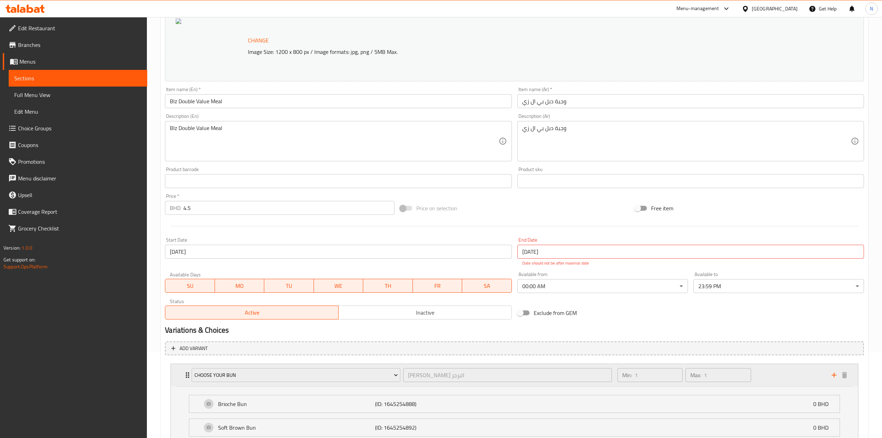
scroll to position [0, 0]
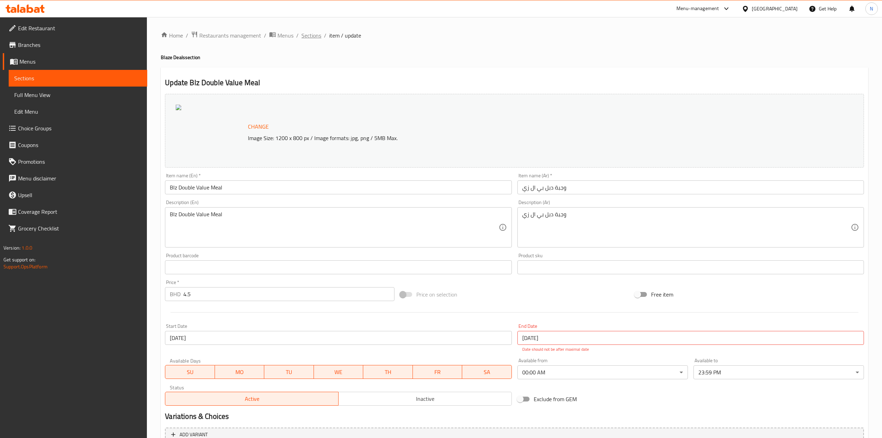
click at [315, 35] on span "Sections" at bounding box center [311, 35] width 20 height 8
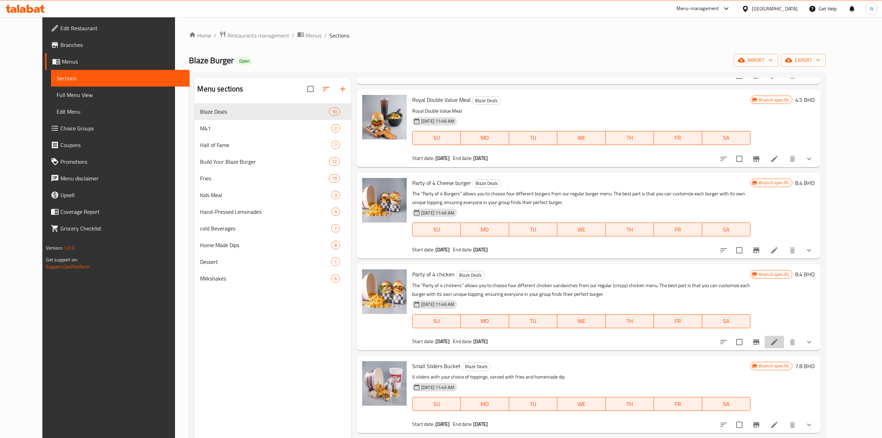
click at [784, 341] on li at bounding box center [774, 342] width 19 height 13
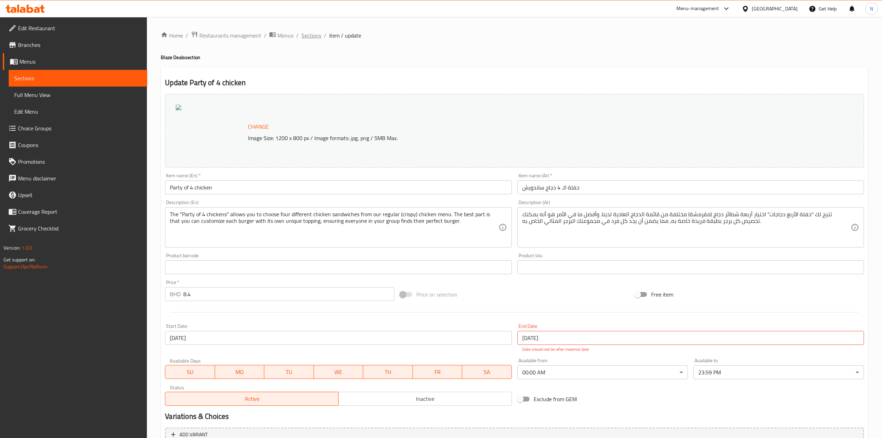
click at [317, 36] on span "Sections" at bounding box center [311, 35] width 20 height 8
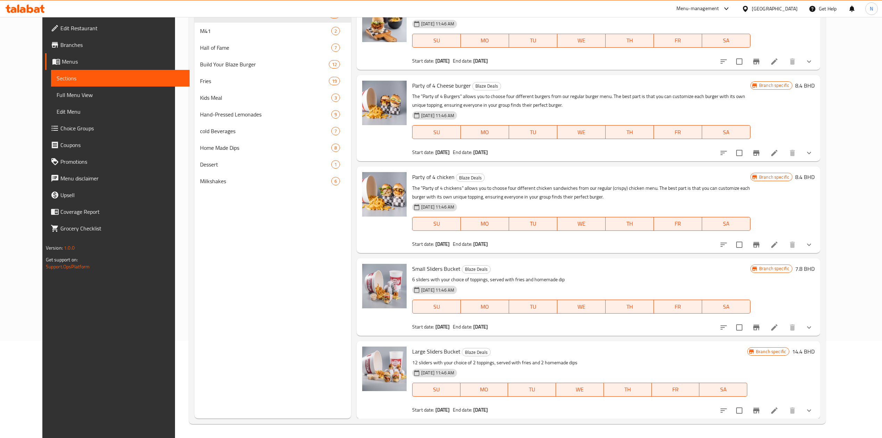
click at [808, 318] on div "Branch specific 7.8 BHD" at bounding box center [783, 297] width 64 height 66
click at [779, 327] on icon at bounding box center [774, 327] width 8 height 8
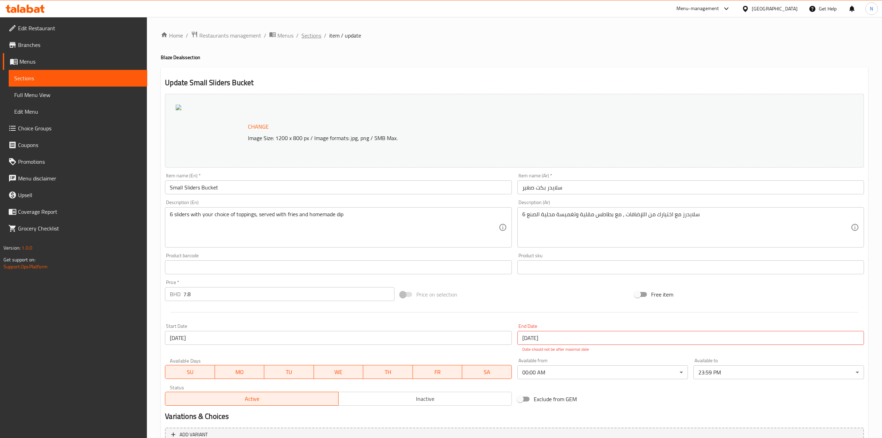
click at [310, 38] on span "Sections" at bounding box center [311, 35] width 20 height 8
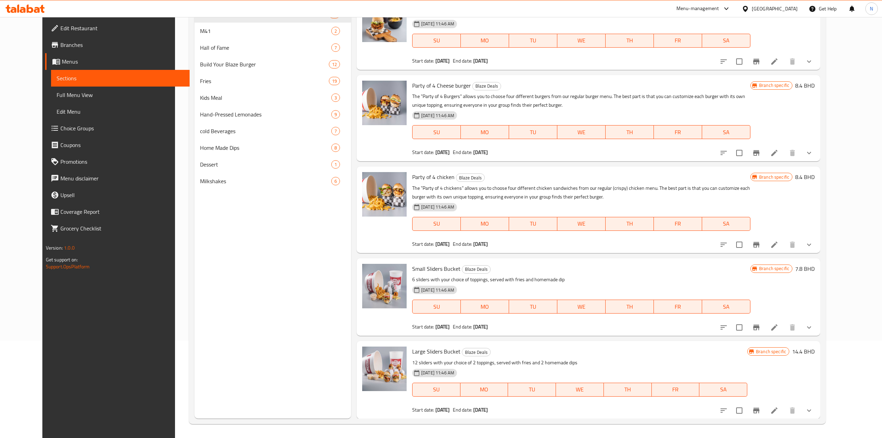
click at [779, 406] on icon at bounding box center [774, 410] width 8 height 8
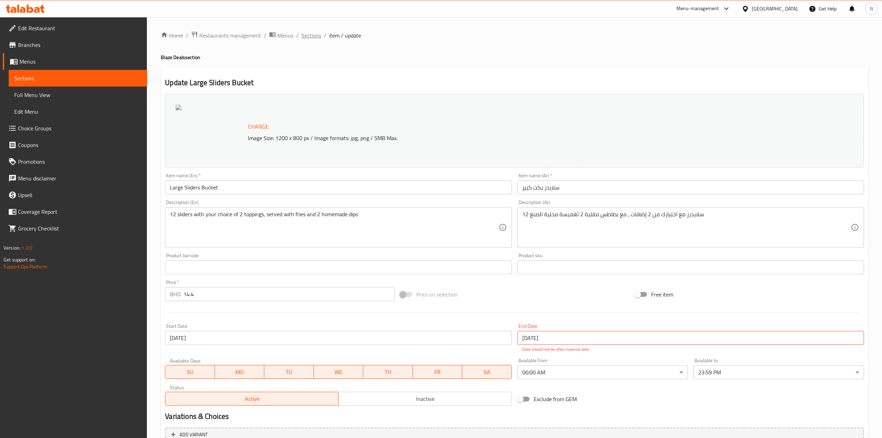
click at [308, 40] on span "Sections" at bounding box center [311, 35] width 20 height 8
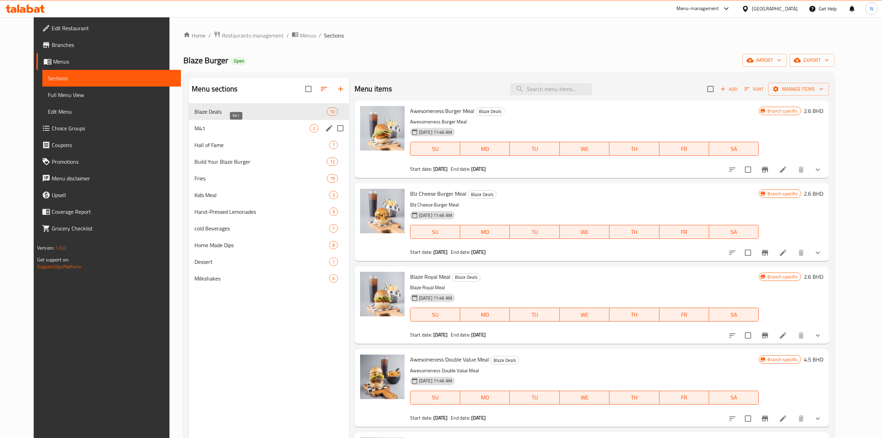
click at [242, 125] on span "M41" at bounding box center [251, 128] width 115 height 8
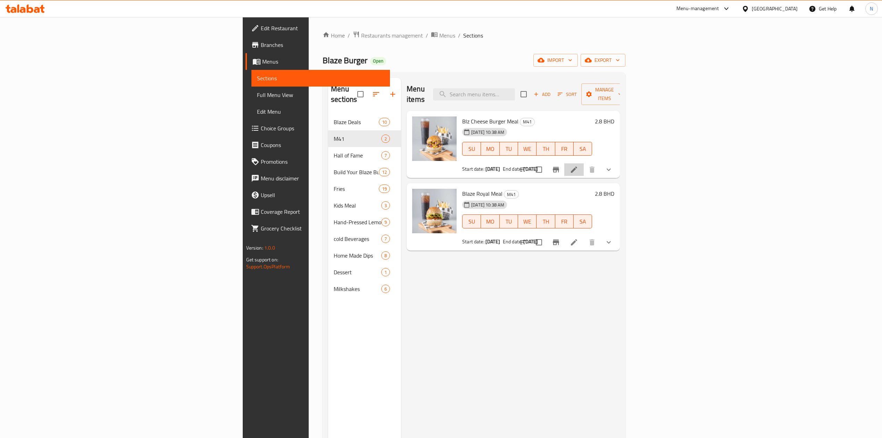
click at [584, 163] on li at bounding box center [573, 169] width 19 height 13
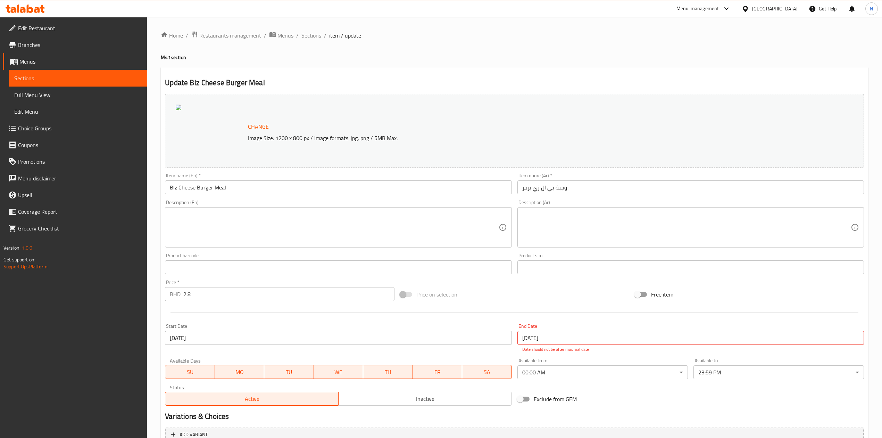
click at [326, 28] on div "Home / Restaurants management / Menus / Sections / item / update M41 section Up…" at bounding box center [514, 311] width 735 height 588
click at [312, 35] on span "Sections" at bounding box center [311, 35] width 20 height 8
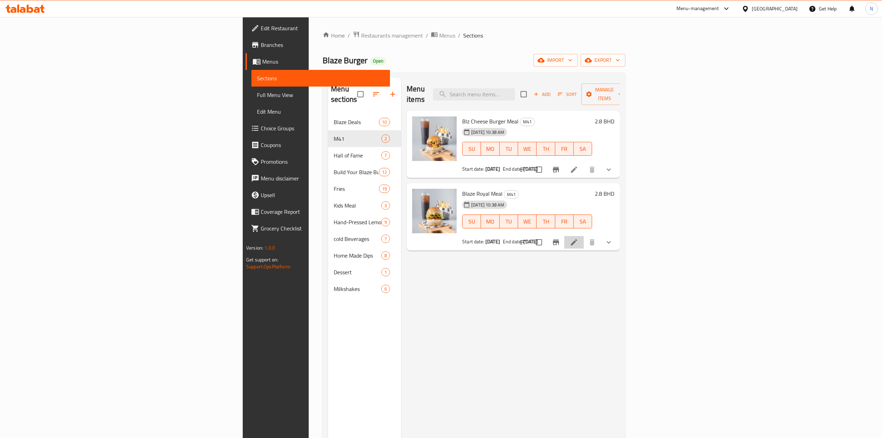
click at [584, 236] on li at bounding box center [573, 242] width 19 height 13
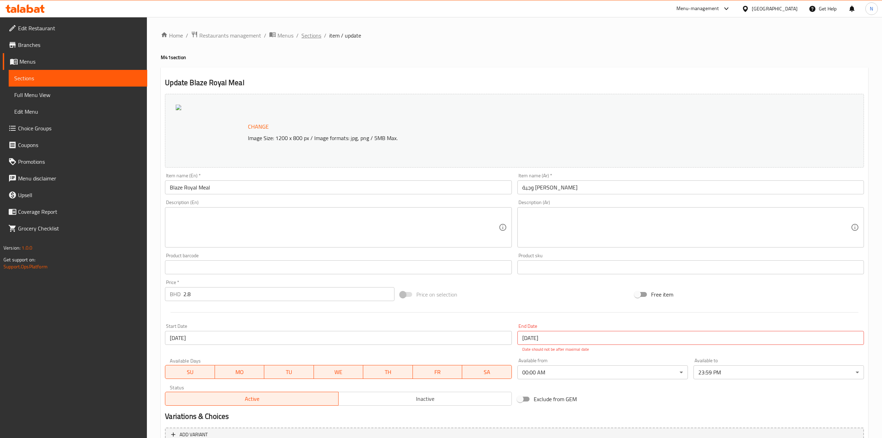
click at [312, 34] on span "Sections" at bounding box center [311, 35] width 20 height 8
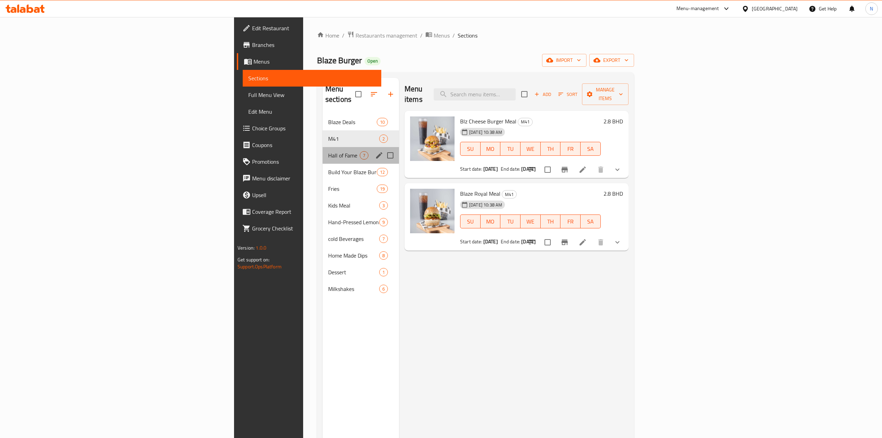
click at [323, 147] on div "Hall of Fame 7" at bounding box center [361, 155] width 76 height 17
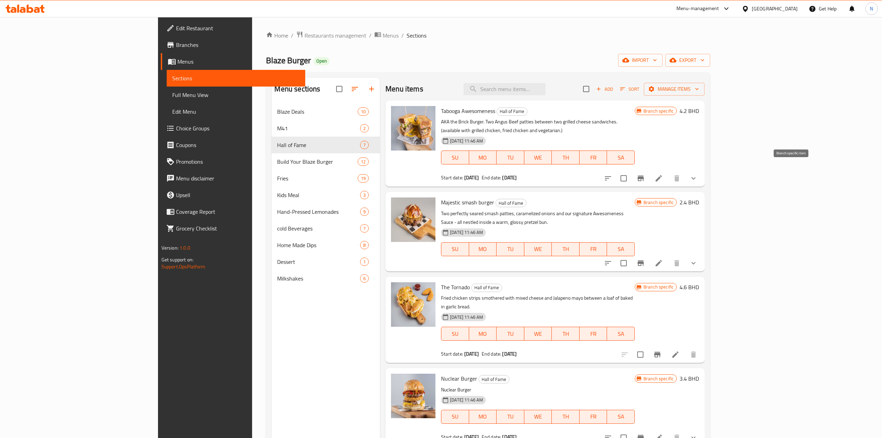
click at [649, 170] on button "Branch-specific-item" at bounding box center [640, 178] width 17 height 17
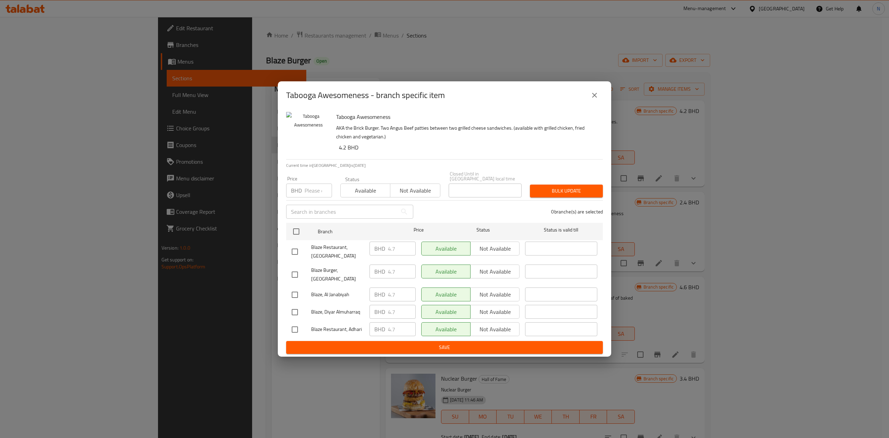
click at [806, 173] on div "Tabooga Awesomeness - branch specific item Tabooga Awesomeness AKA the Brick Bu…" at bounding box center [444, 219] width 889 height 438
click at [591, 99] on icon "close" at bounding box center [594, 95] width 8 height 8
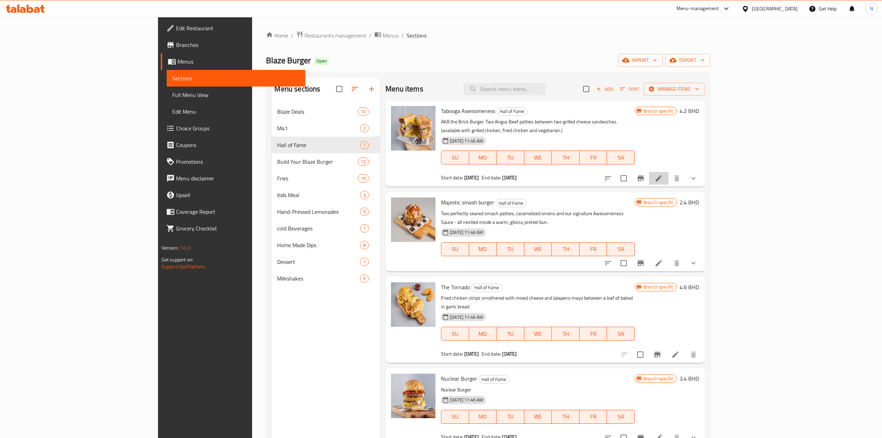
click at [669, 172] on li at bounding box center [658, 178] width 19 height 13
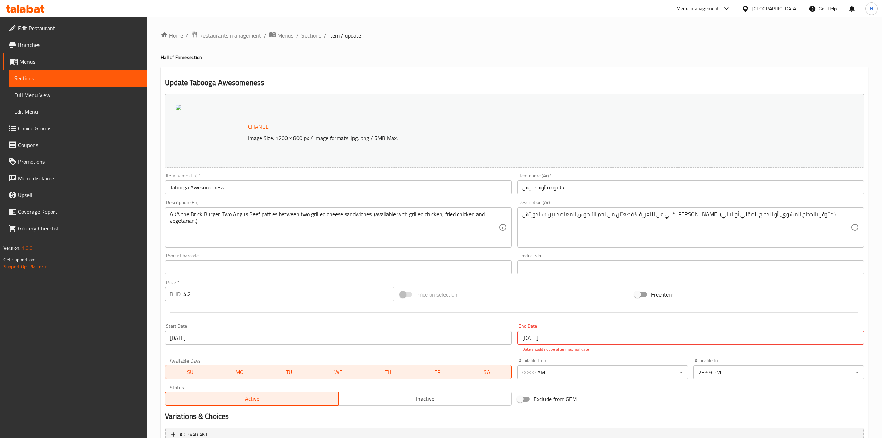
click at [290, 39] on span "Menus" at bounding box center [286, 35] width 16 height 8
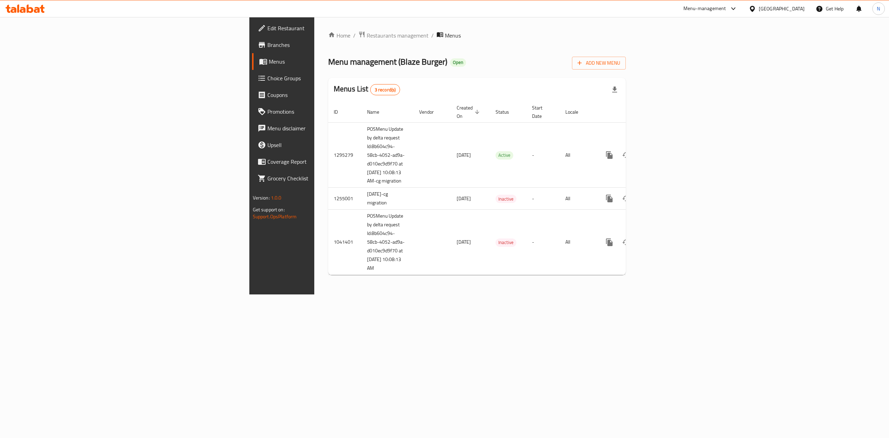
click at [328, 36] on ol "Home / Restaurants management / Menus" at bounding box center [477, 35] width 298 height 9
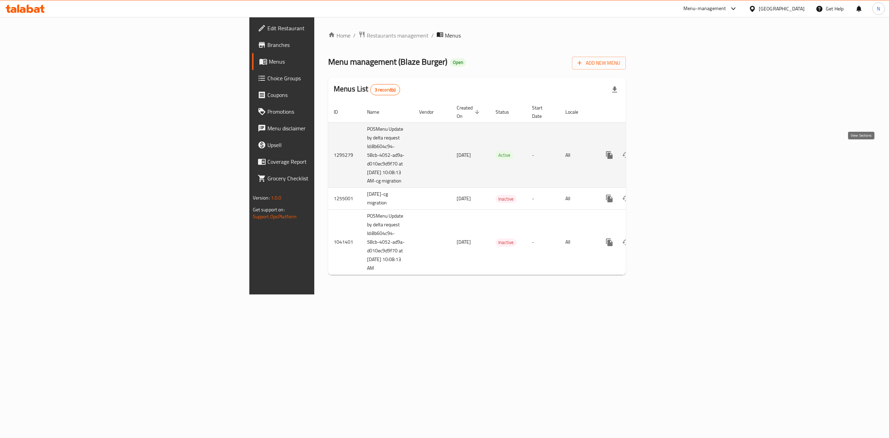
click at [664, 155] on icon "enhanced table" at bounding box center [659, 155] width 8 height 8
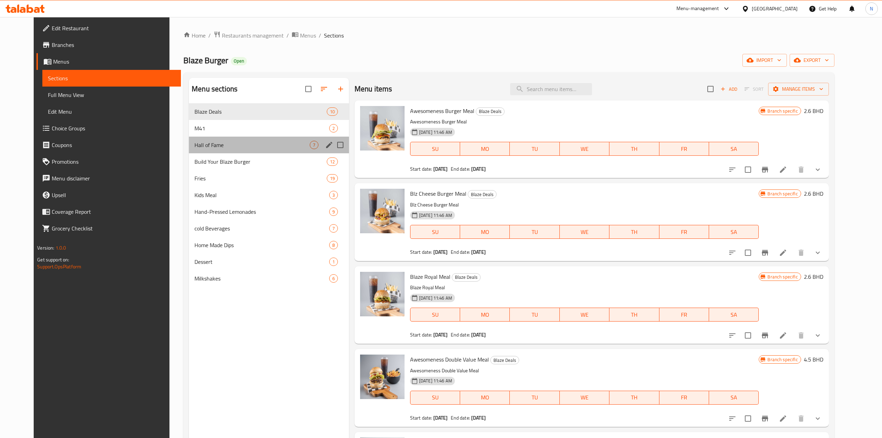
click at [245, 136] on div "Hall of Fame 7" at bounding box center [269, 144] width 160 height 17
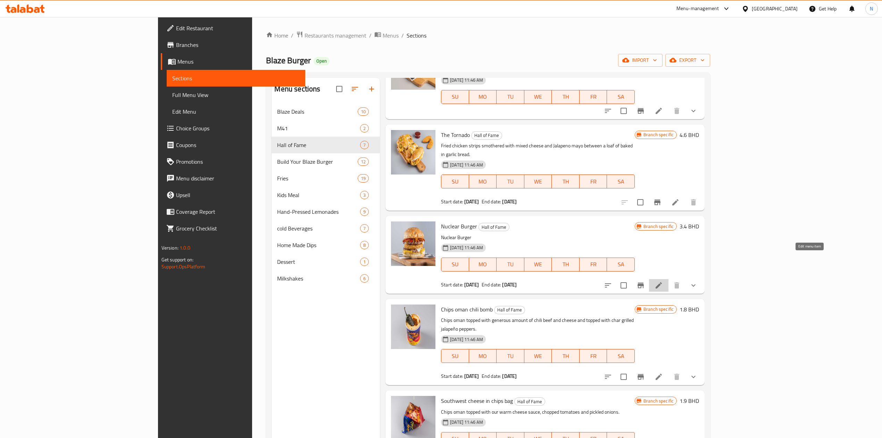
click at [663, 281] on icon at bounding box center [659, 285] width 8 height 8
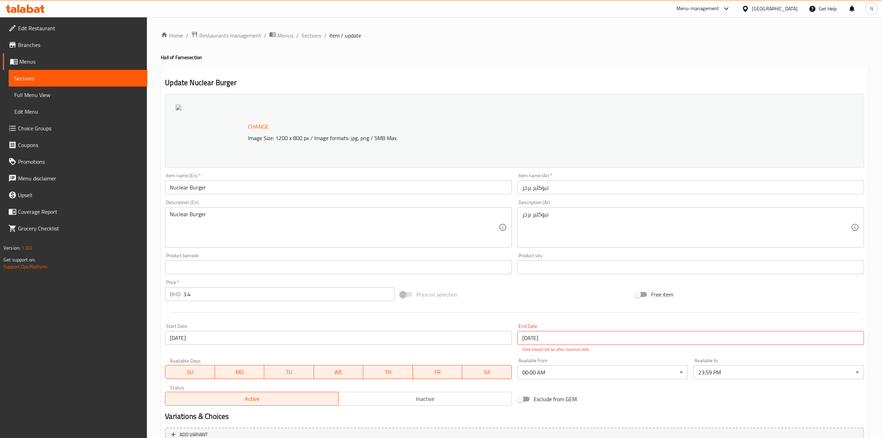
click at [298, 35] on ol "Home / Restaurants management / Menus / Sections / item / update" at bounding box center [514, 35] width 707 height 9
click at [299, 36] on ol "Home / Restaurants management / Menus / Sections / item / update" at bounding box center [514, 35] width 707 height 9
click at [303, 37] on span "Sections" at bounding box center [311, 35] width 20 height 8
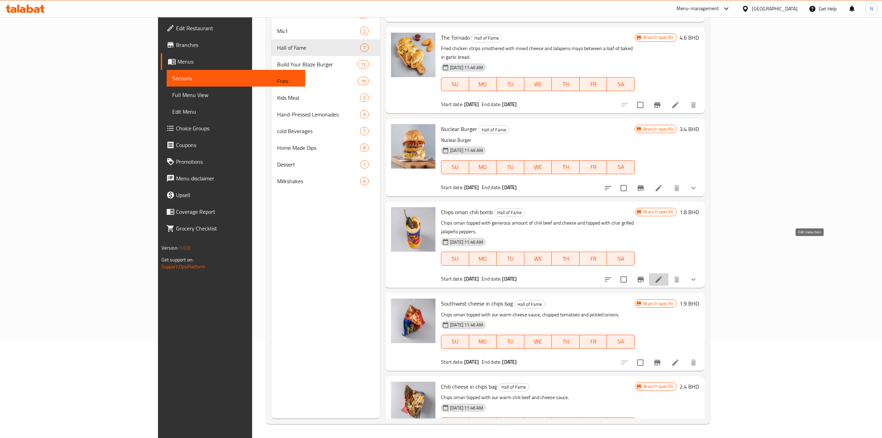
click at [662, 276] on icon at bounding box center [659, 279] width 6 height 6
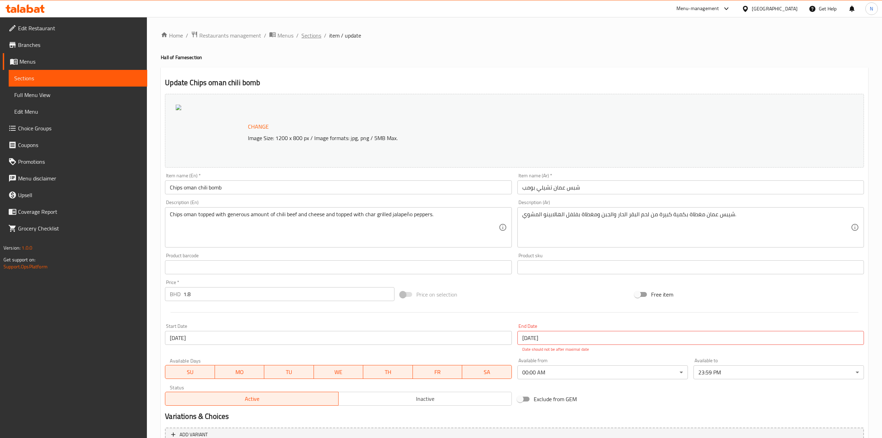
click at [317, 39] on span "Sections" at bounding box center [311, 35] width 20 height 8
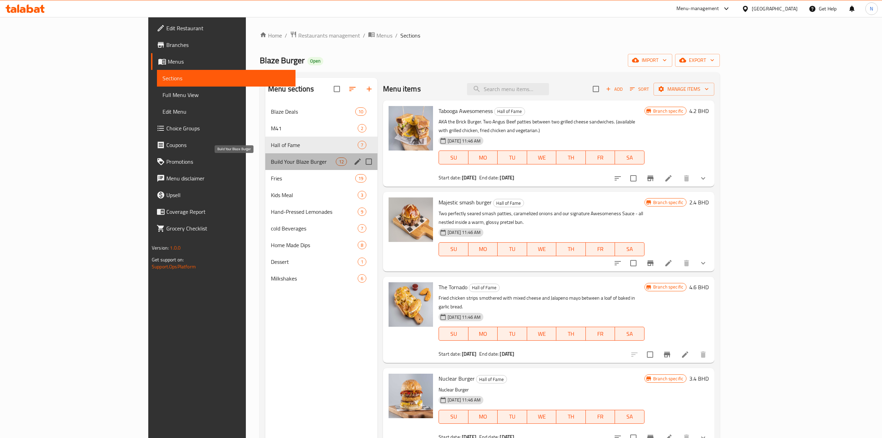
click at [271, 163] on span "Build Your Blaze Burger" at bounding box center [303, 161] width 65 height 8
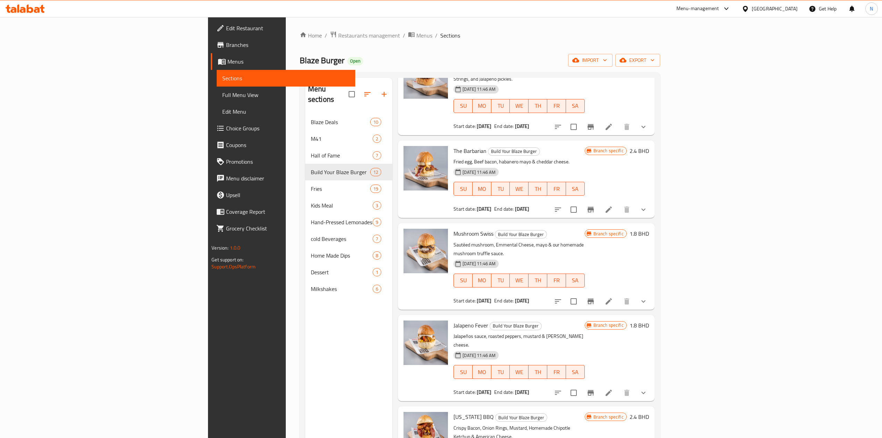
click at [619, 203] on li at bounding box center [608, 209] width 19 height 13
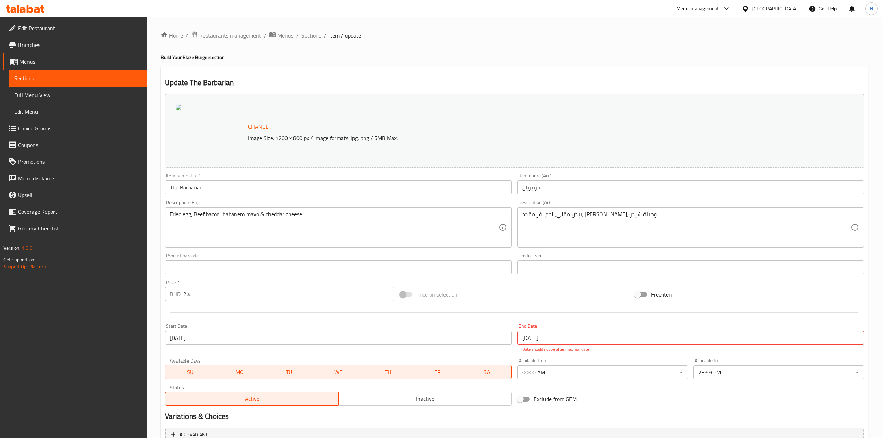
click at [313, 38] on span "Sections" at bounding box center [311, 35] width 20 height 8
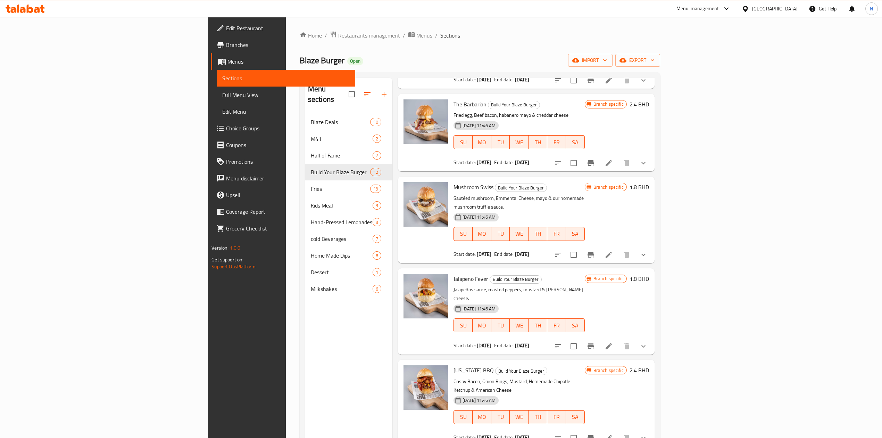
click at [619, 340] on li at bounding box center [608, 346] width 19 height 13
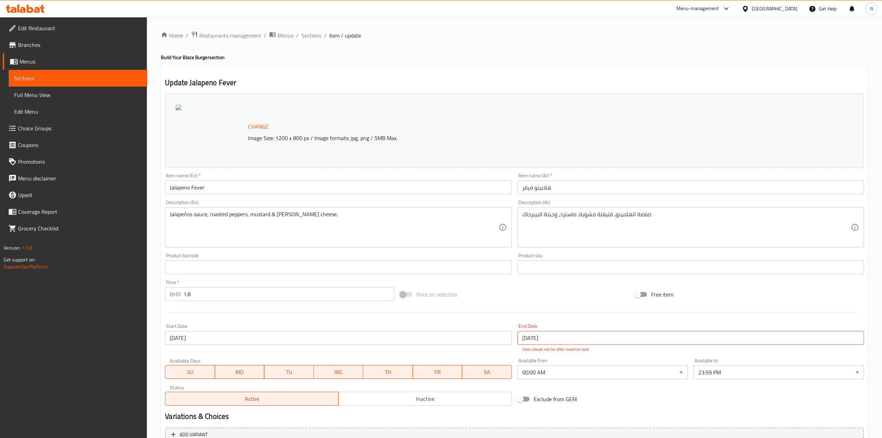
click at [316, 30] on div "Home / Restaurants management / Menus / Sections / item / update Build Your Bla…" at bounding box center [514, 311] width 735 height 588
click at [317, 32] on span "Sections" at bounding box center [311, 35] width 20 height 8
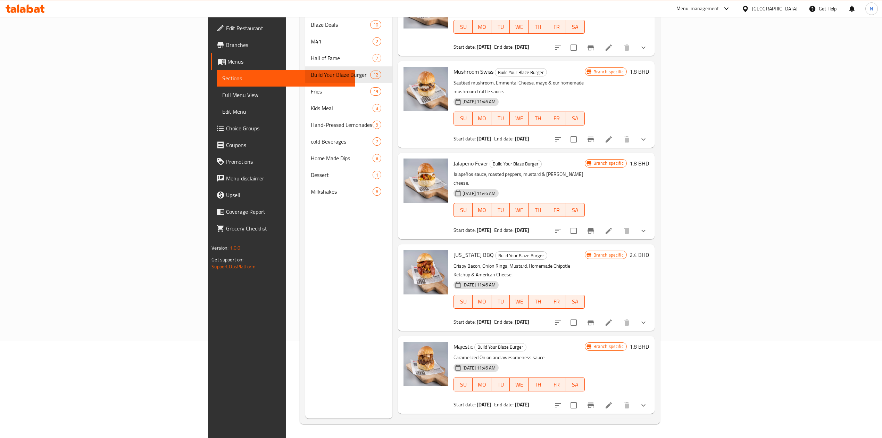
click at [613, 401] on icon at bounding box center [609, 405] width 8 height 8
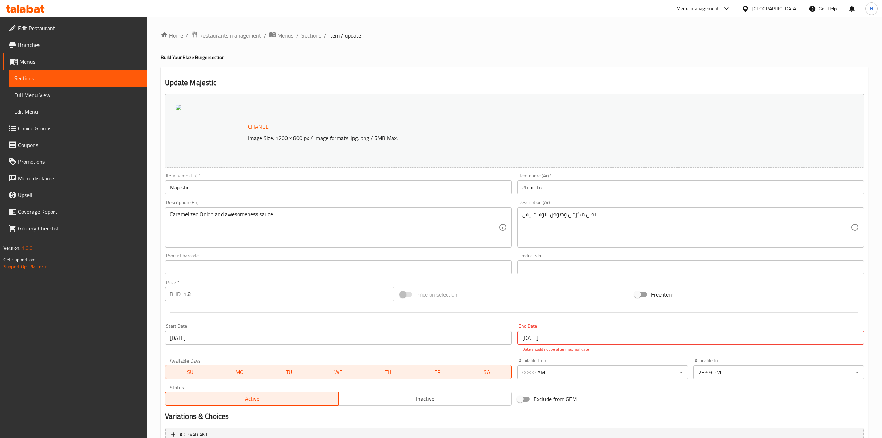
click at [311, 38] on span "Sections" at bounding box center [311, 35] width 20 height 8
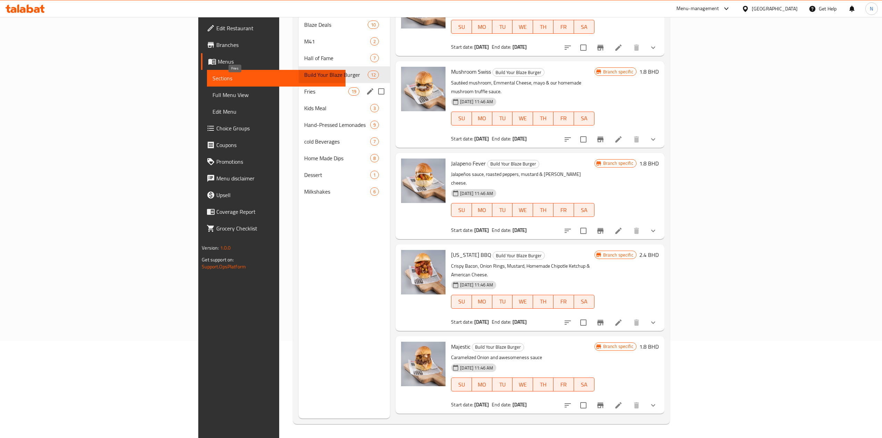
click at [304, 87] on span "Fries" at bounding box center [326, 91] width 44 height 8
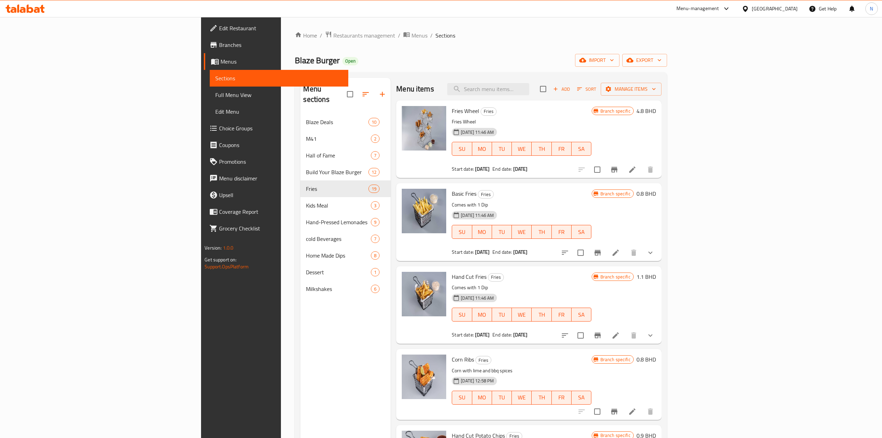
click at [626, 247] on li at bounding box center [615, 252] width 19 height 13
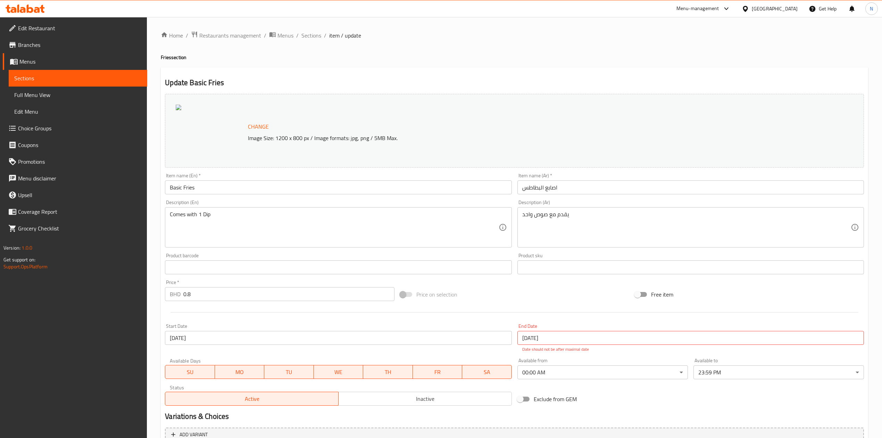
click at [300, 33] on ol "Home / Restaurants management / Menus / Sections / item / update" at bounding box center [514, 35] width 707 height 9
click at [313, 40] on span "Sections" at bounding box center [311, 35] width 20 height 8
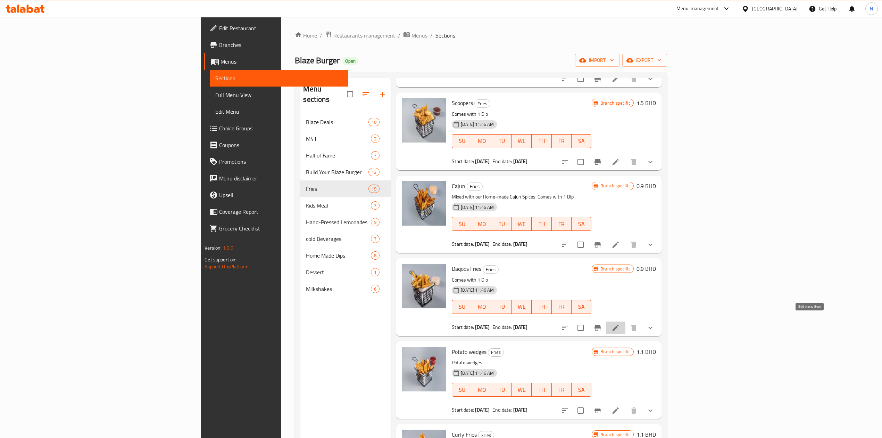
click at [619, 324] on icon at bounding box center [616, 327] width 6 height 6
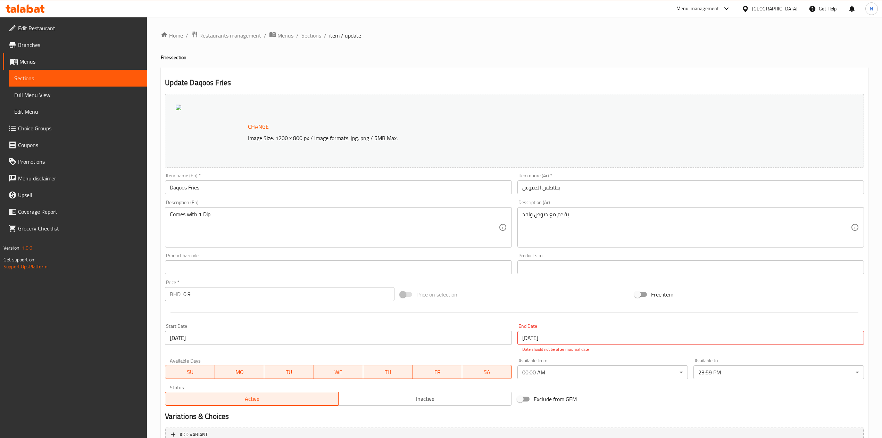
click at [313, 35] on span "Sections" at bounding box center [311, 35] width 20 height 8
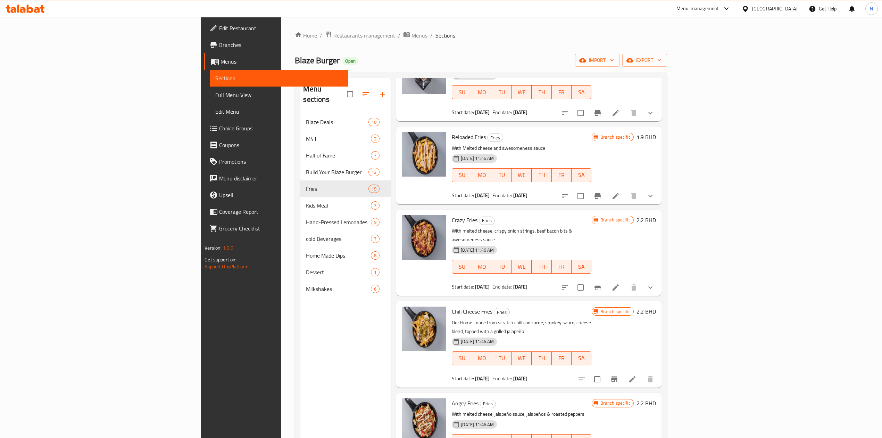
click at [626, 190] on li at bounding box center [615, 196] width 19 height 13
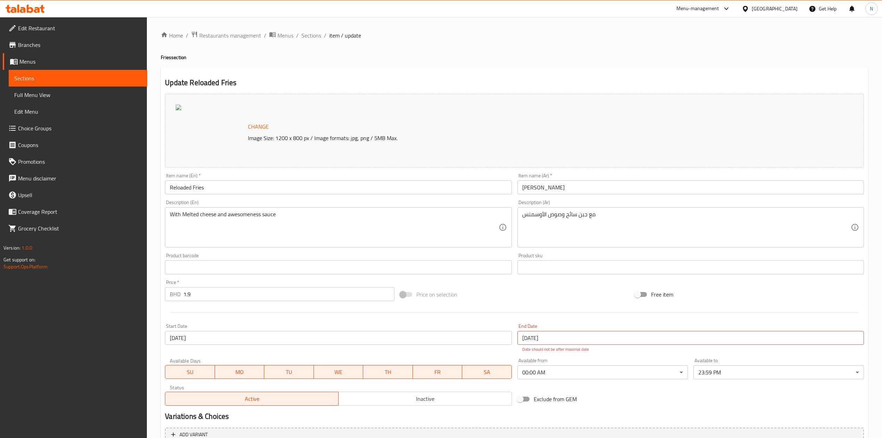
click at [302, 22] on div "Home / Restaurants management / Menus / Sections / item / update Fries section …" at bounding box center [514, 268] width 735 height 503
click at [306, 29] on div "Home / Restaurants management / Menus / Sections / item / update Fries section …" at bounding box center [514, 268] width 735 height 503
click at [313, 39] on span "Sections" at bounding box center [311, 35] width 20 height 8
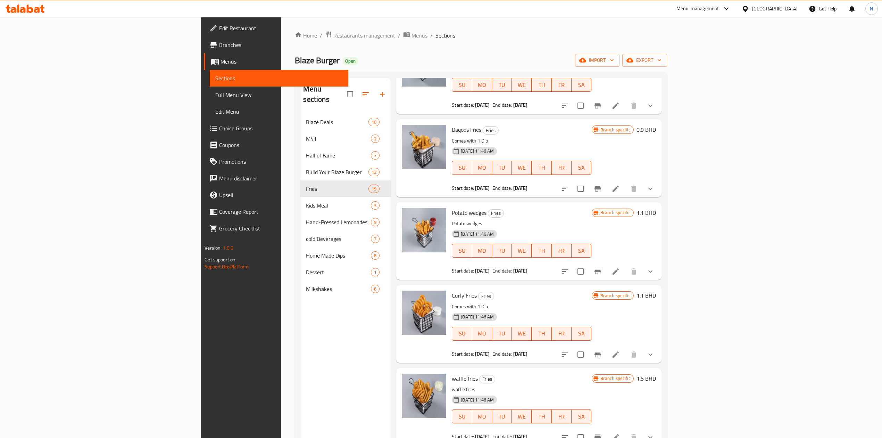
click at [655, 184] on icon "show more" at bounding box center [650, 188] width 8 height 8
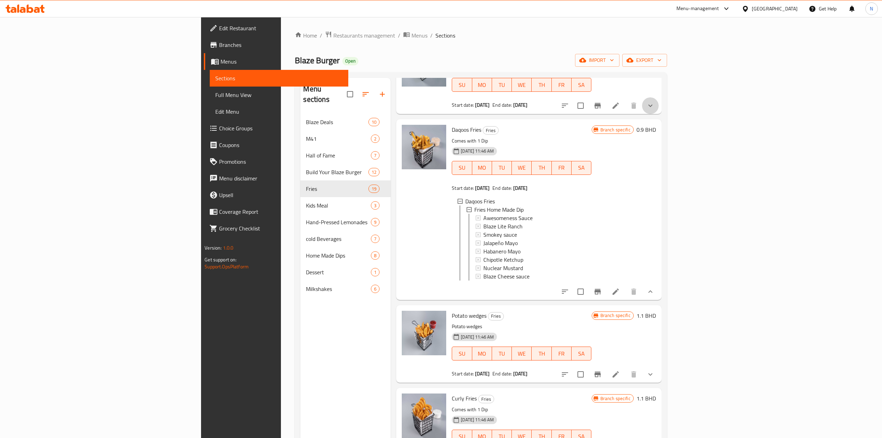
click at [659, 103] on button "show more" at bounding box center [650, 105] width 17 height 17
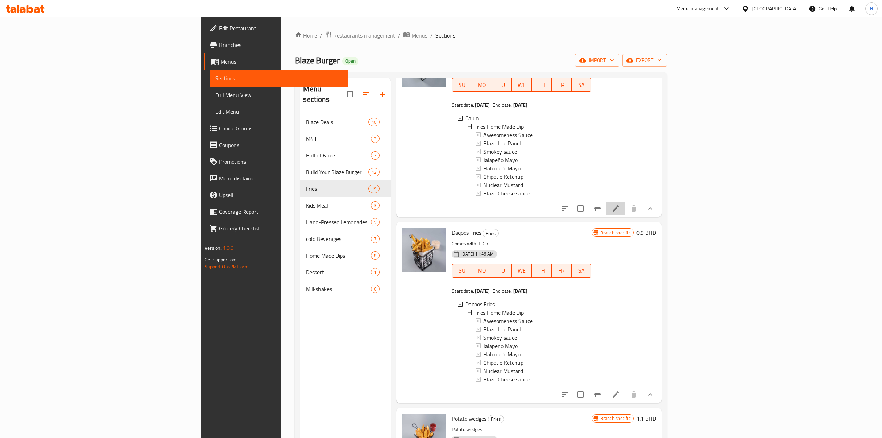
click at [626, 207] on li at bounding box center [615, 208] width 19 height 13
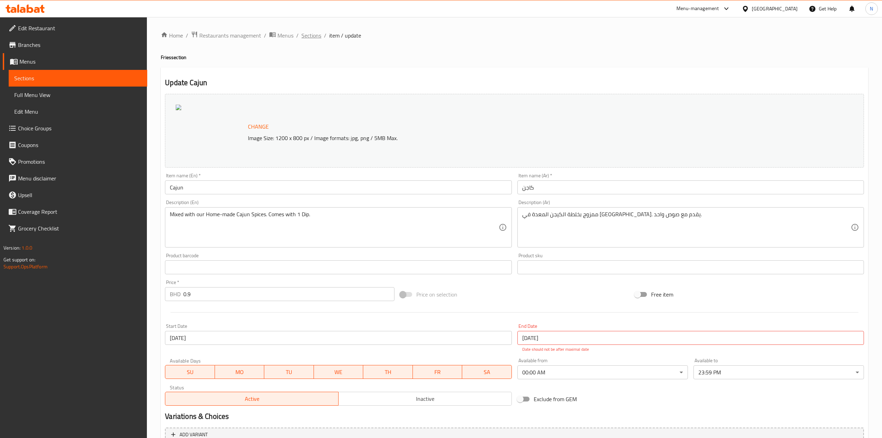
click at [310, 35] on span "Sections" at bounding box center [311, 35] width 20 height 8
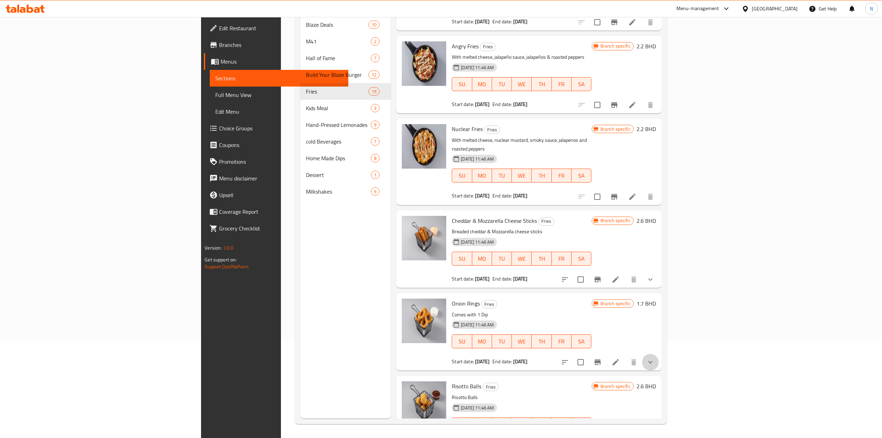
click at [659, 354] on button "show more" at bounding box center [650, 362] width 17 height 17
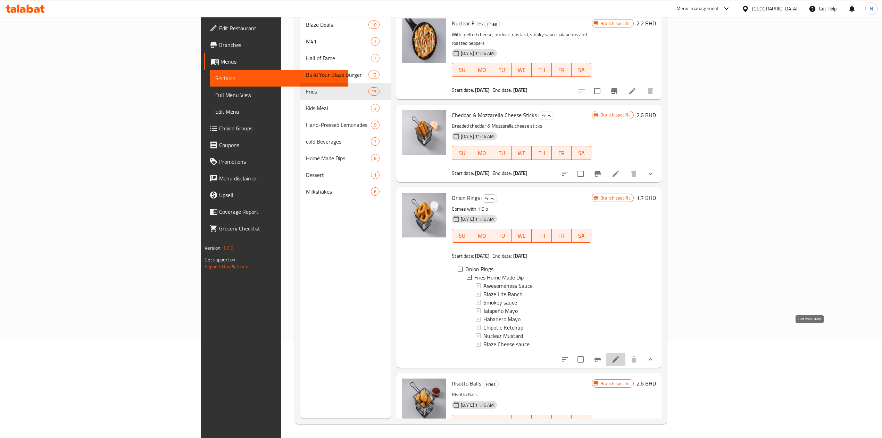
click at [620, 355] on icon at bounding box center [616, 359] width 8 height 8
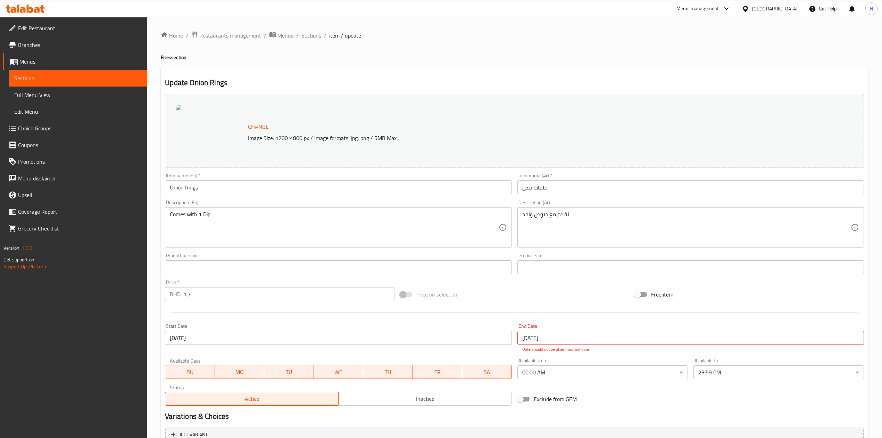
click at [324, 35] on li "/" at bounding box center [325, 35] width 2 height 8
click at [298, 45] on div "Home / Restaurants management / Menus / Sections / item / update Fries section …" at bounding box center [514, 268] width 707 height 475
click at [308, 37] on span "Sections" at bounding box center [311, 35] width 20 height 8
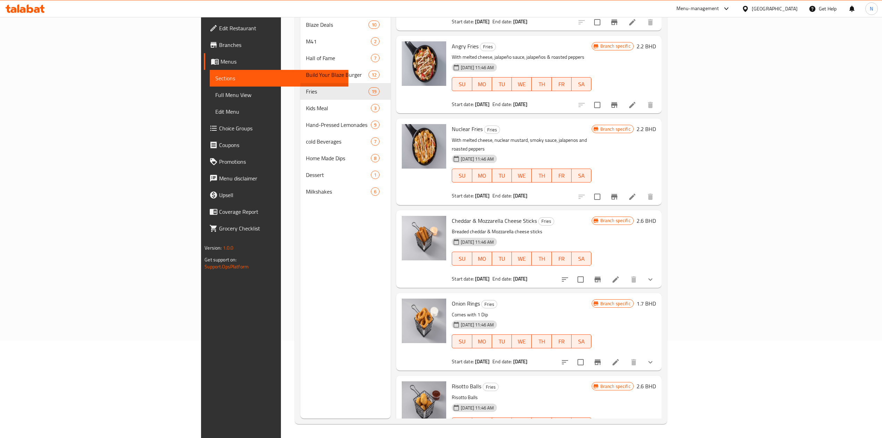
click at [655, 437] on icon "show more" at bounding box center [650, 445] width 8 height 8
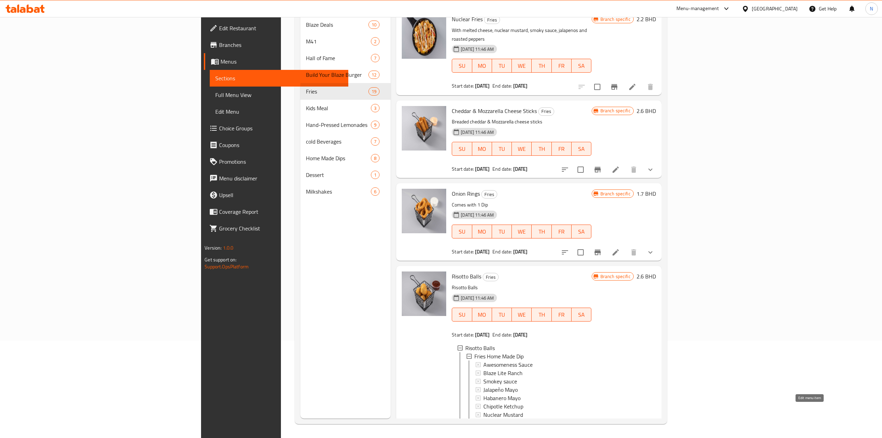
click at [620, 434] on icon at bounding box center [616, 438] width 8 height 8
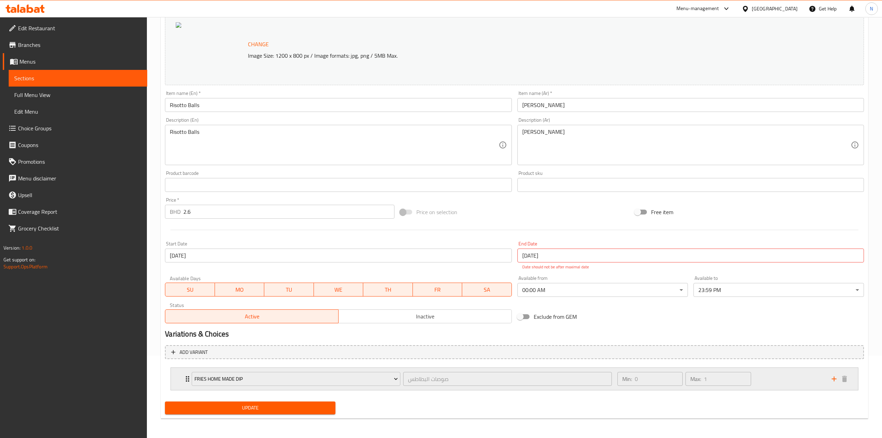
click at [177, 378] on div "Fries Home Made Dip صوصات البطاطس ​ Min: 0 ​ Max: 1 ​" at bounding box center [514, 378] width 687 height 22
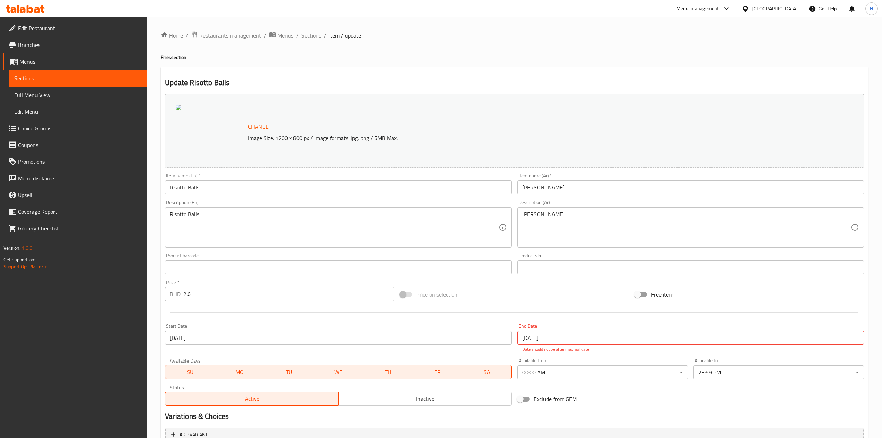
click at [322, 35] on ol "Home / Restaurants management / Menus / Sections / item / update" at bounding box center [514, 35] width 707 height 9
click at [315, 37] on span "Sections" at bounding box center [311, 35] width 20 height 8
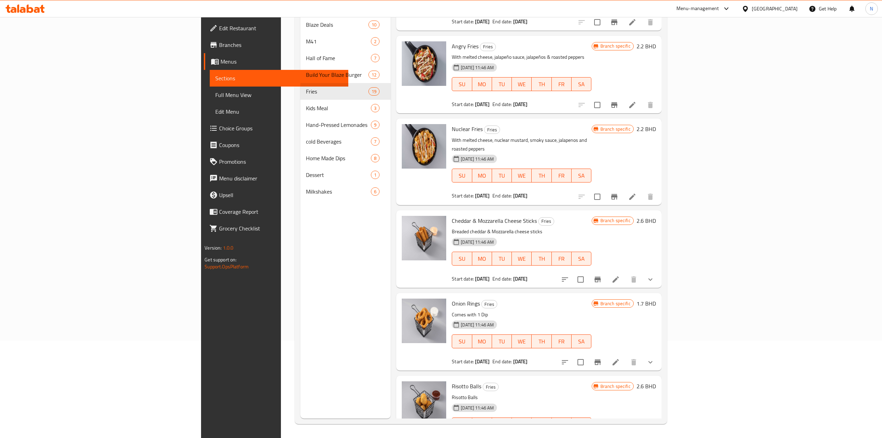
click at [659, 437] on button "show more" at bounding box center [650, 445] width 17 height 17
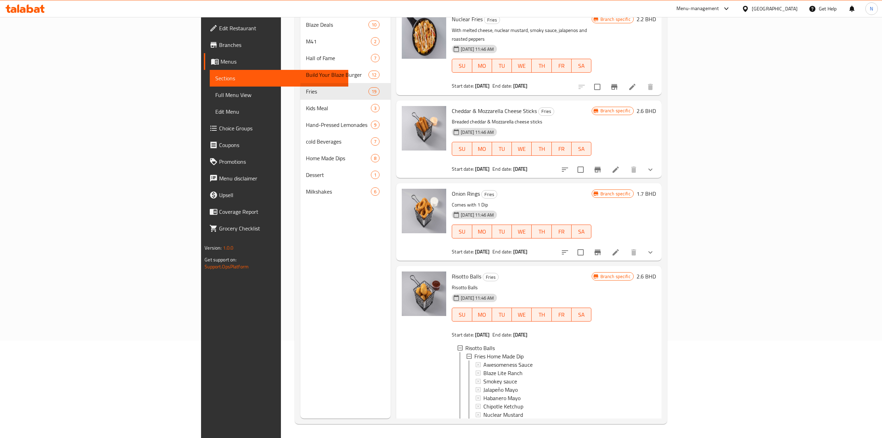
click at [300, 404] on div "Menu sections Blaze Deals 10 M41 2 Hall of Fame 7 Build Your Blaze Burger 12 Fr…" at bounding box center [345, 200] width 90 height 438
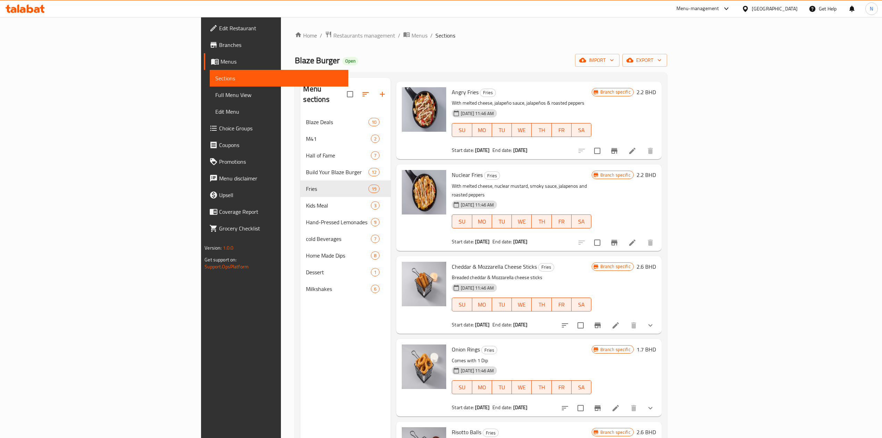
scroll to position [1156, 0]
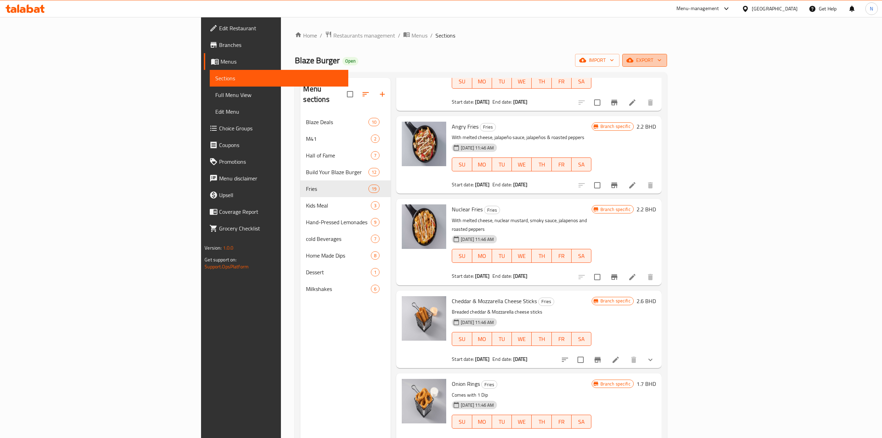
click at [634, 61] on icon "button" at bounding box center [630, 60] width 7 height 5
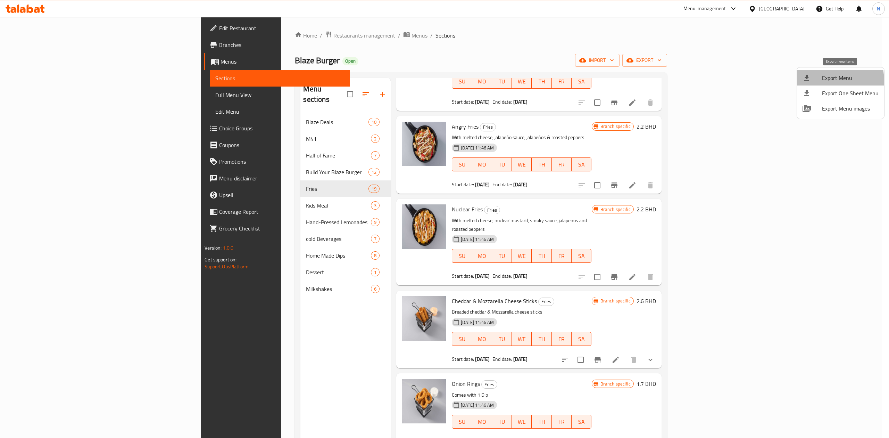
click at [813, 81] on div at bounding box center [812, 78] width 19 height 8
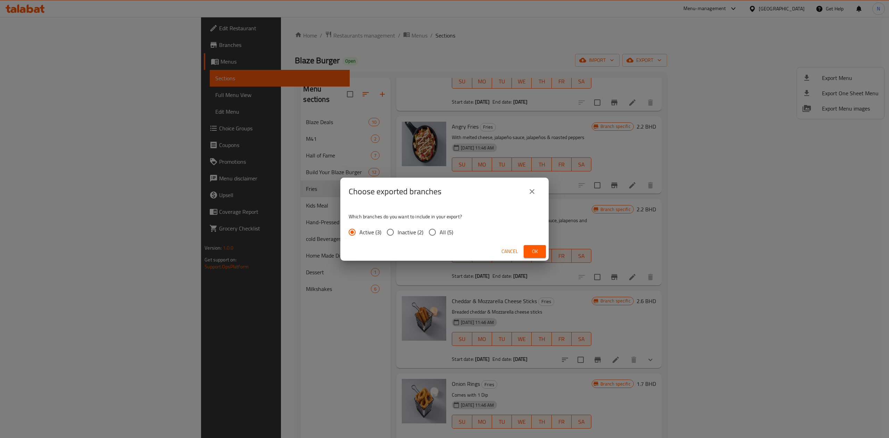
click at [435, 237] on input "All (5)" at bounding box center [432, 232] width 15 height 15
radio input "true"
click at [541, 255] on button "Ok" at bounding box center [535, 251] width 22 height 13
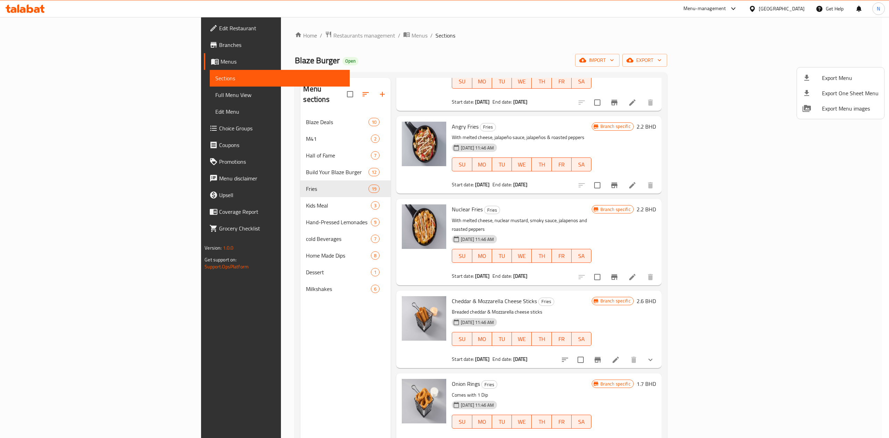
click at [50, 123] on div at bounding box center [444, 219] width 889 height 438
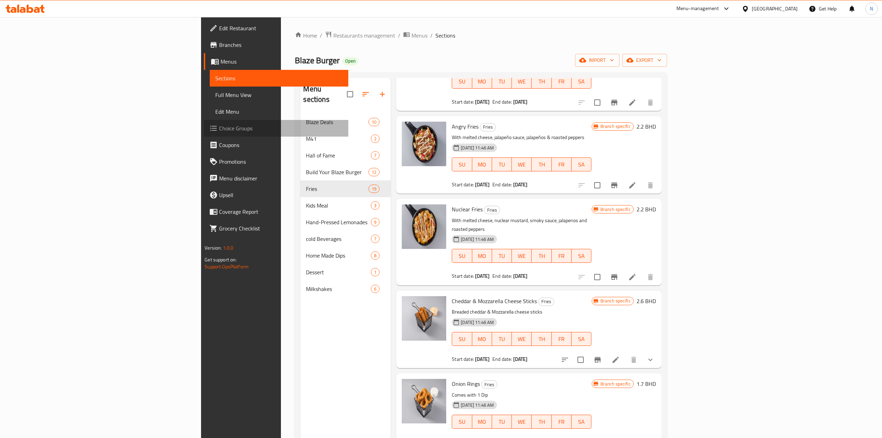
click at [204, 133] on link "Choice Groups" at bounding box center [276, 128] width 144 height 17
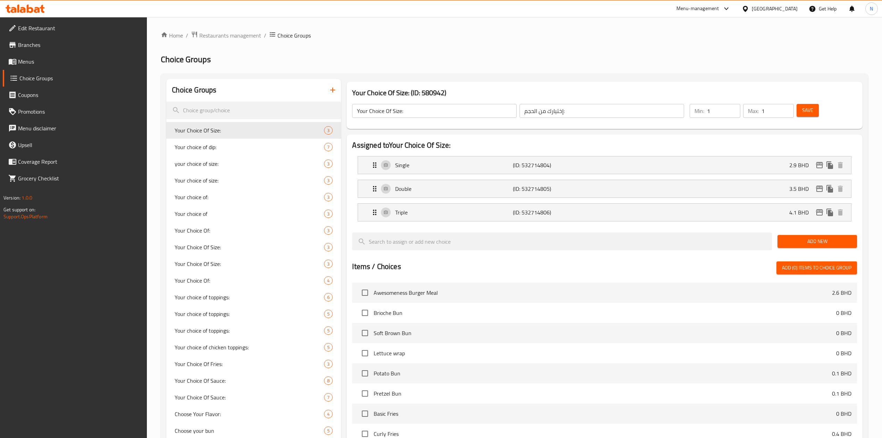
click at [787, 10] on div "[GEOGRAPHIC_DATA]" at bounding box center [775, 9] width 46 height 8
click at [227, 40] on span "Restaurants management" at bounding box center [230, 35] width 62 height 8
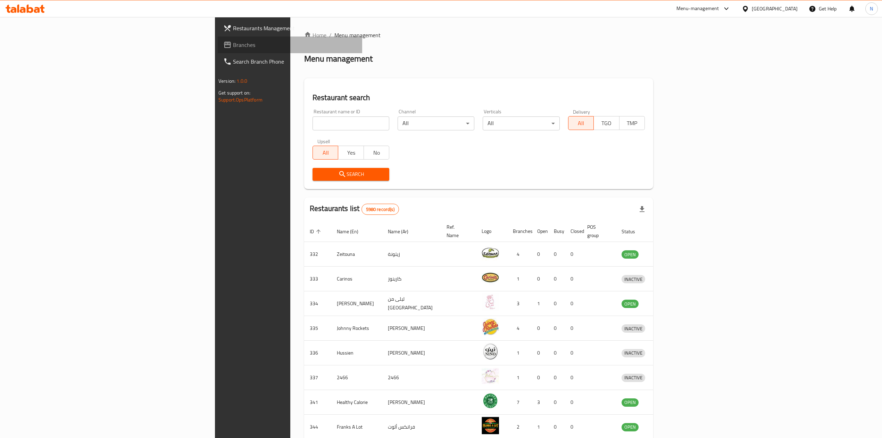
click at [233, 46] on span "Branches" at bounding box center [295, 45] width 124 height 8
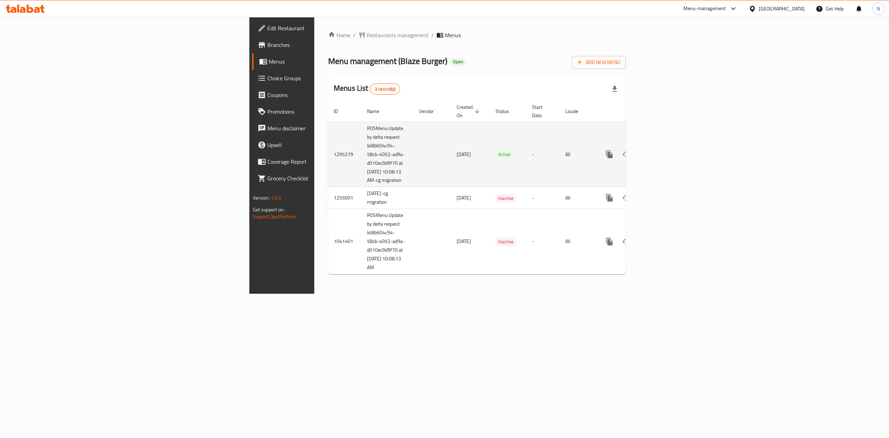
click at [668, 147] on link "enhanced table" at bounding box center [659, 154] width 17 height 17
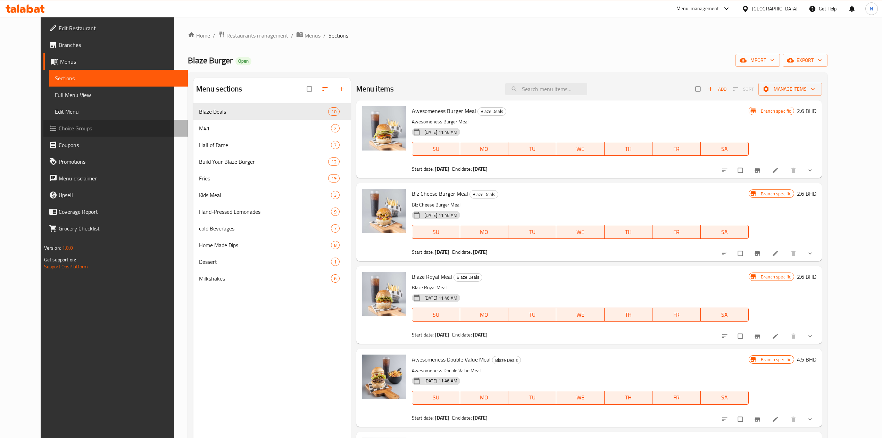
click at [74, 122] on link "Choice Groups" at bounding box center [115, 128] width 144 height 17
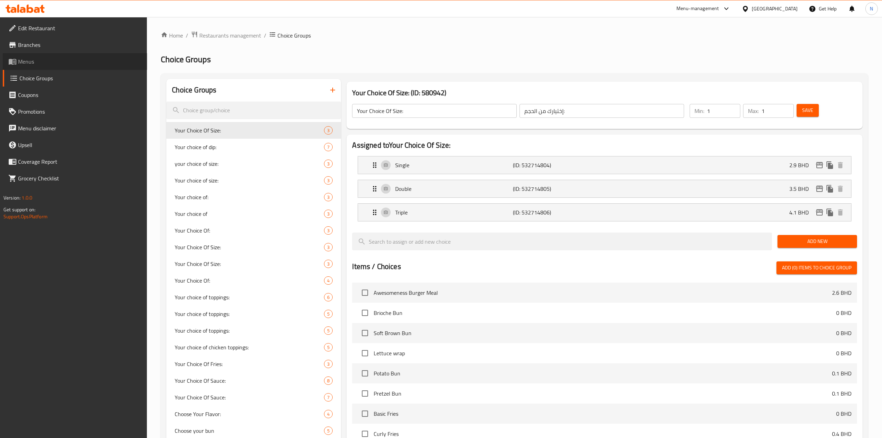
click at [38, 66] on link "Menus" at bounding box center [75, 61] width 144 height 17
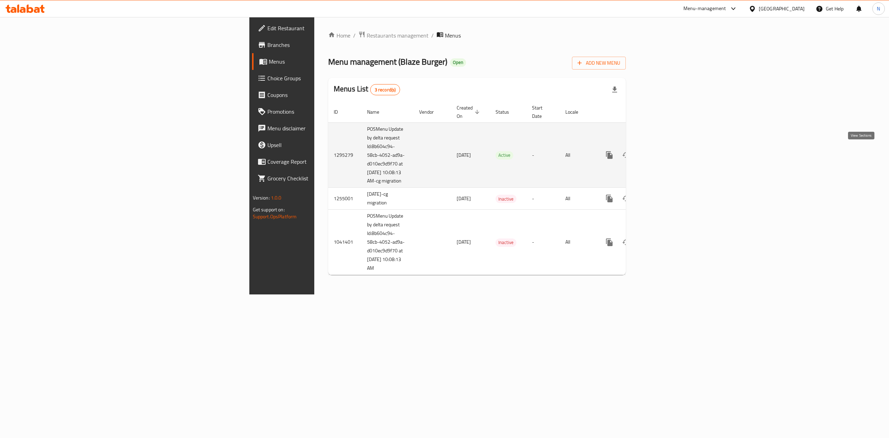
click at [664, 156] on icon "enhanced table" at bounding box center [659, 155] width 8 height 8
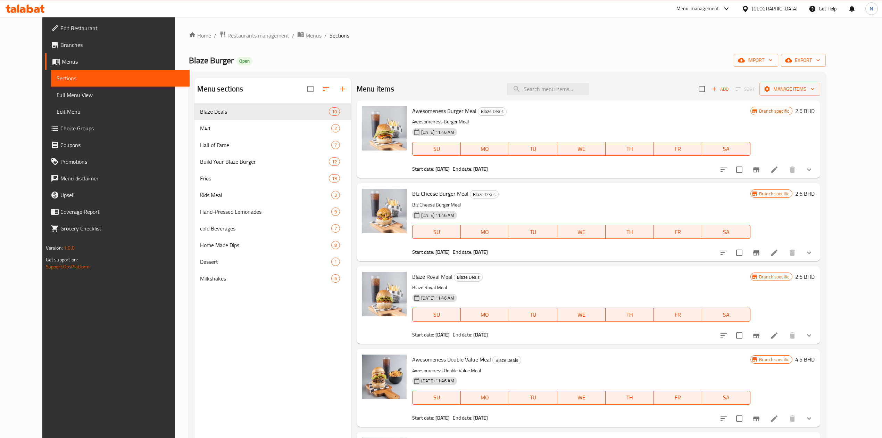
click at [818, 169] on button "show more" at bounding box center [809, 169] width 17 height 17
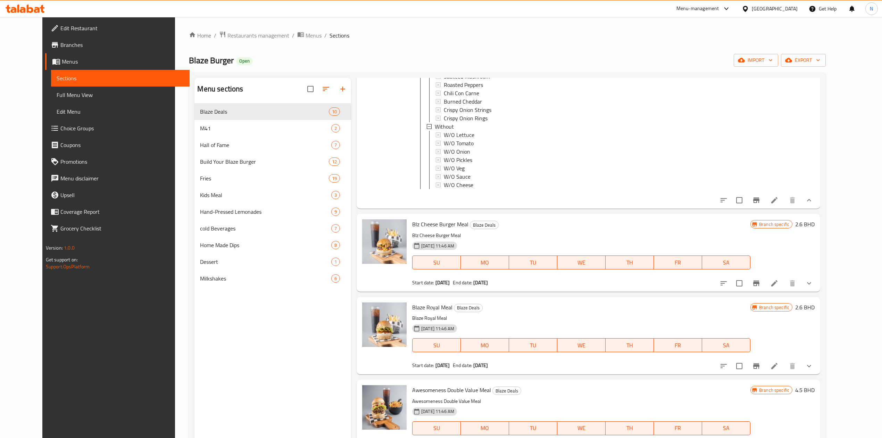
scroll to position [463, 0]
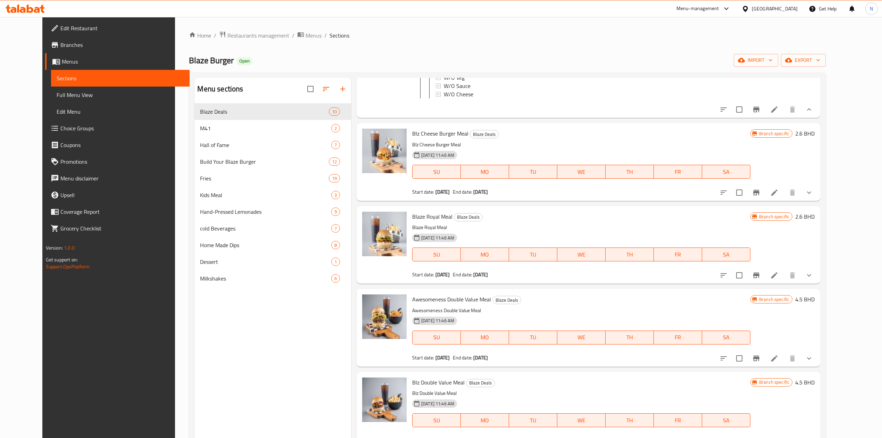
drag, startPoint x: 812, startPoint y: 107, endPoint x: 813, endPoint y: 113, distance: 5.9
click at [779, 114] on icon at bounding box center [774, 109] width 8 height 8
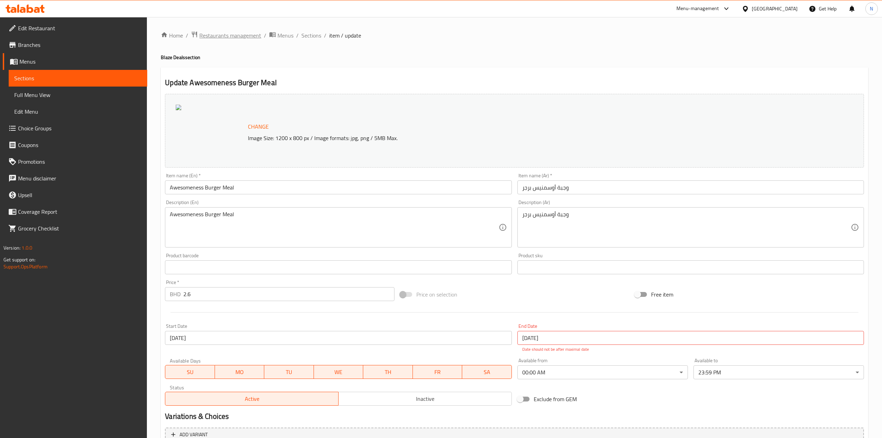
click at [248, 39] on span "Restaurants management" at bounding box center [230, 35] width 62 height 8
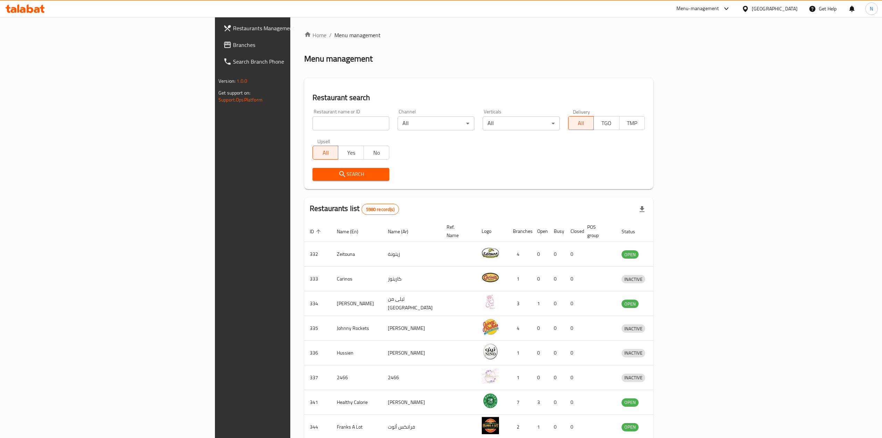
click at [749, 7] on icon at bounding box center [745, 8] width 7 height 7
click at [711, 141] on div "[GEOGRAPHIC_DATA]" at bounding box center [745, 134] width 104 height 16
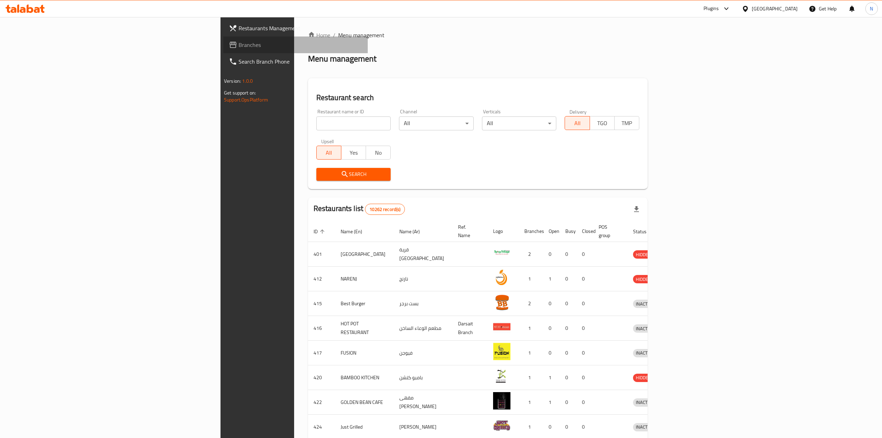
click at [239, 48] on span "Branches" at bounding box center [301, 45] width 124 height 8
